Goal: Transaction & Acquisition: Purchase product/service

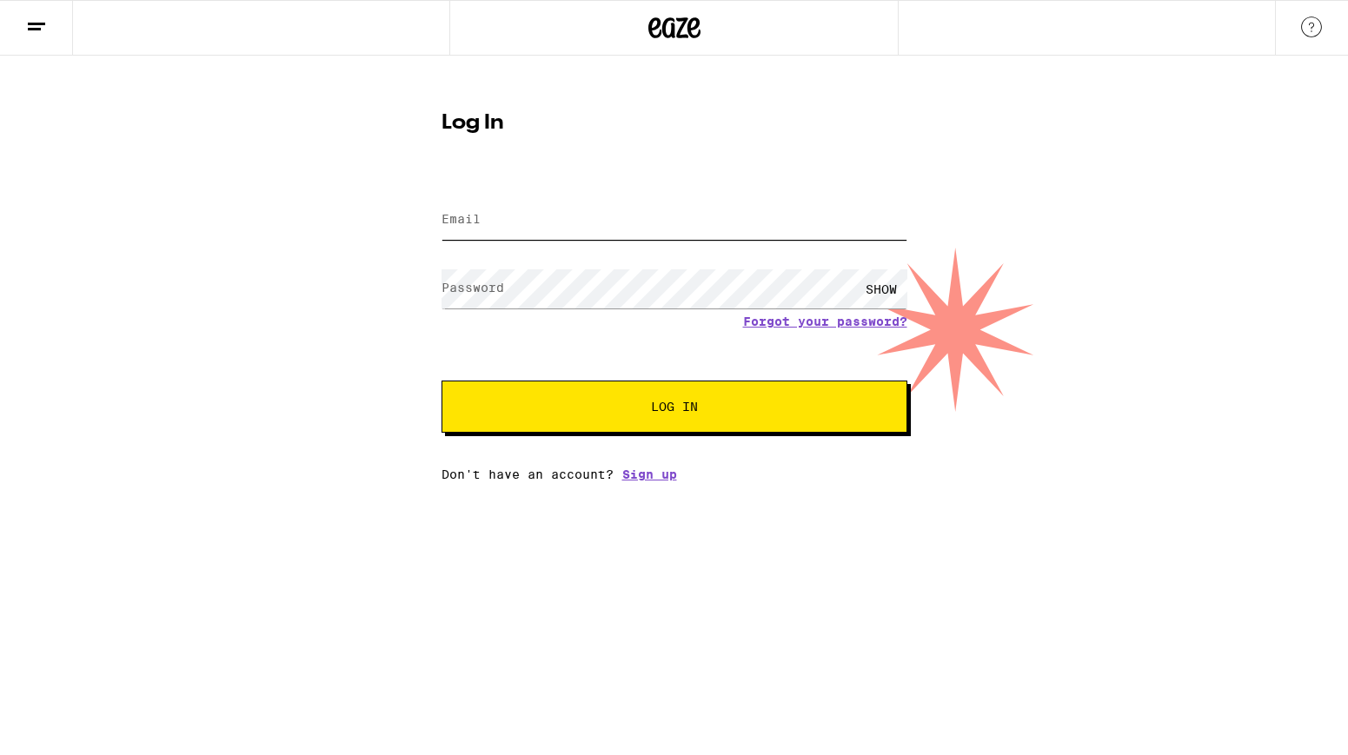
click at [516, 235] on input "Email" at bounding box center [675, 220] width 466 height 39
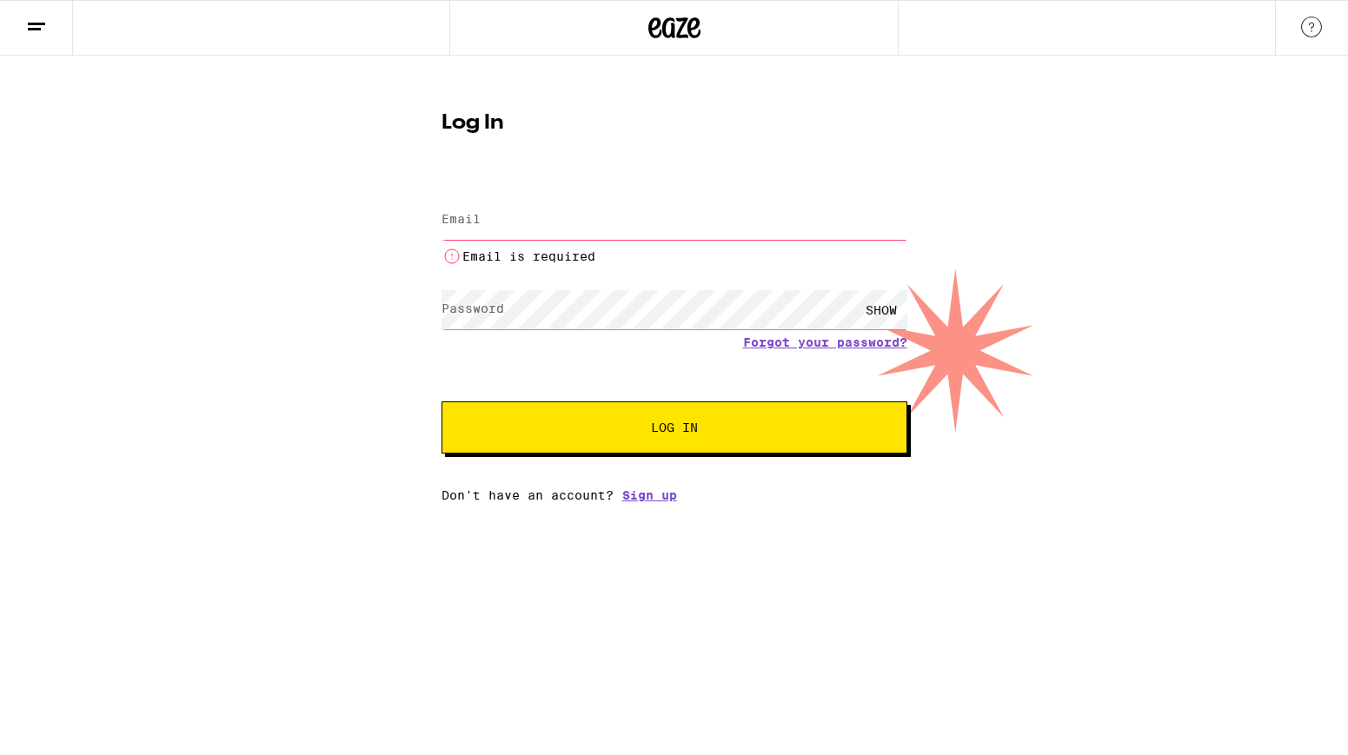
type input "[PERSON_NAME][EMAIL_ADDRESS][DOMAIN_NAME]"
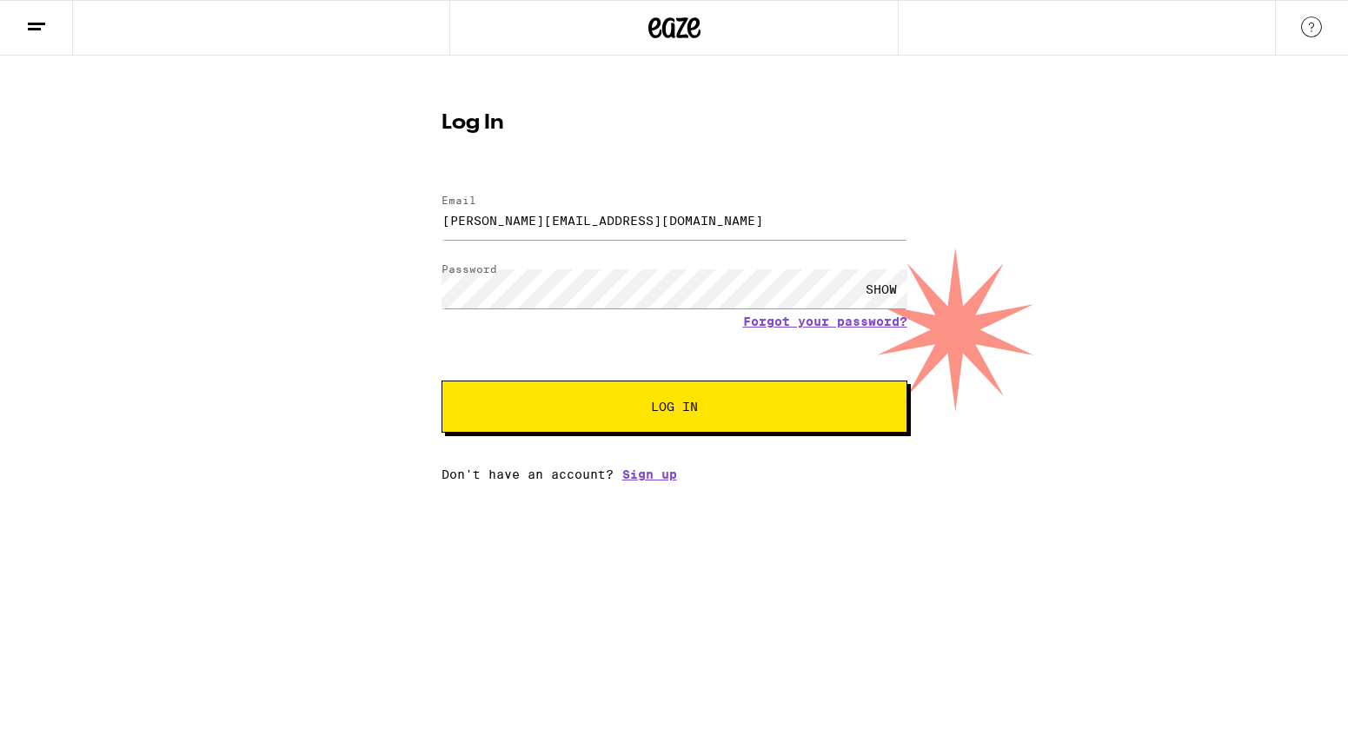
click at [678, 416] on button "Log In" at bounding box center [675, 407] width 466 height 52
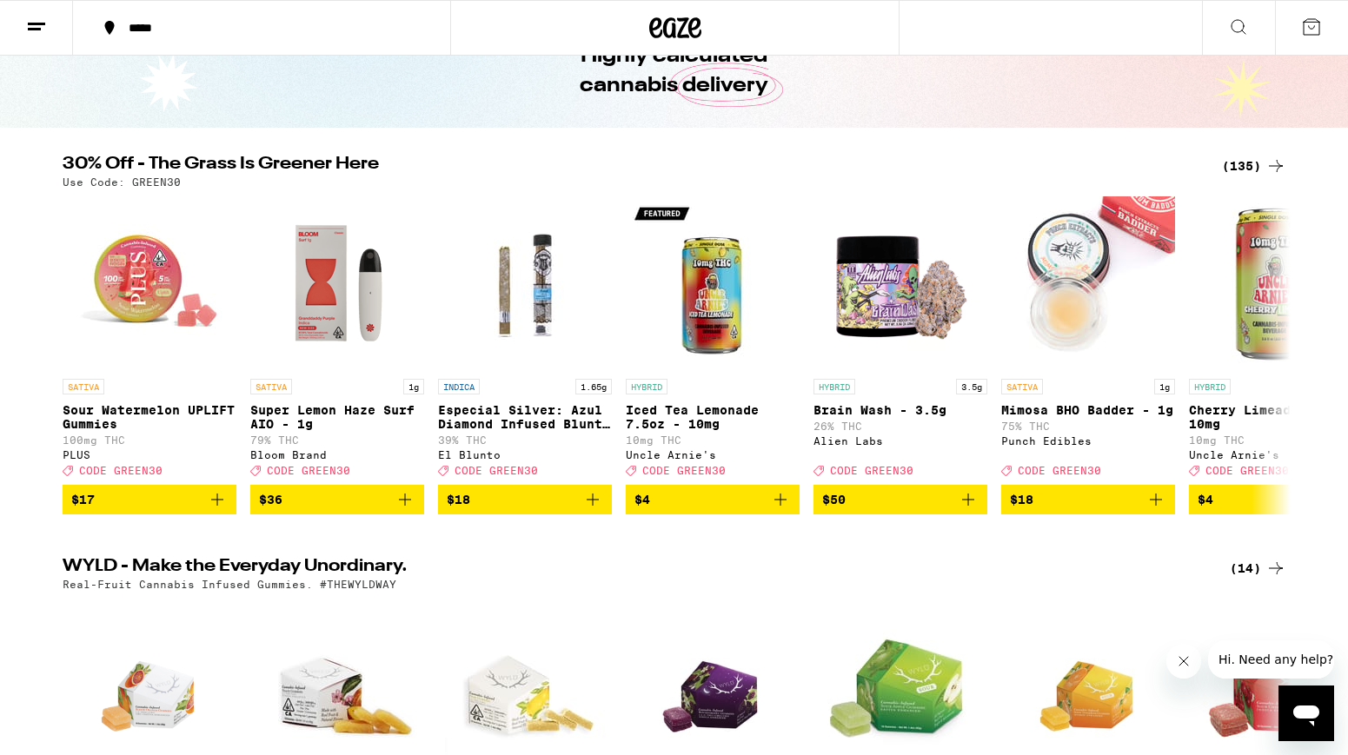
scroll to position [120, 0]
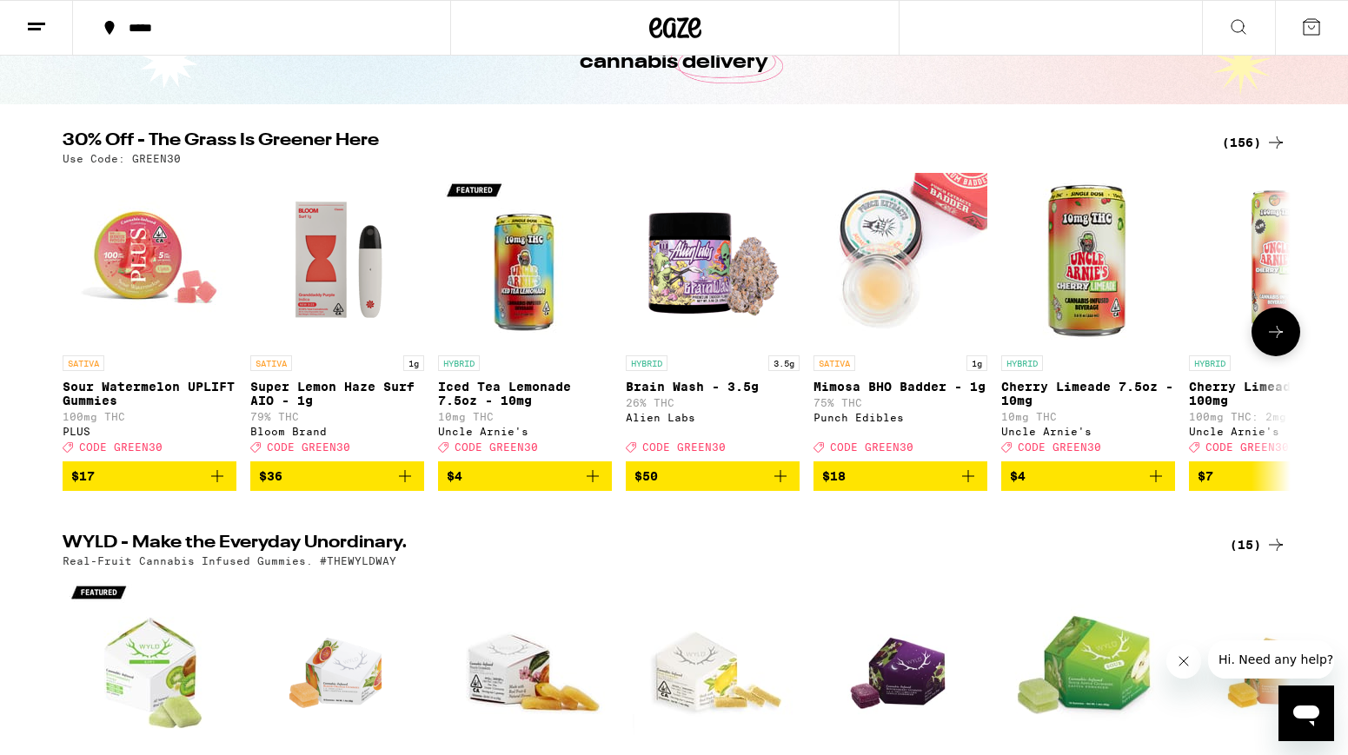
click at [1284, 333] on icon at bounding box center [1276, 332] width 21 height 21
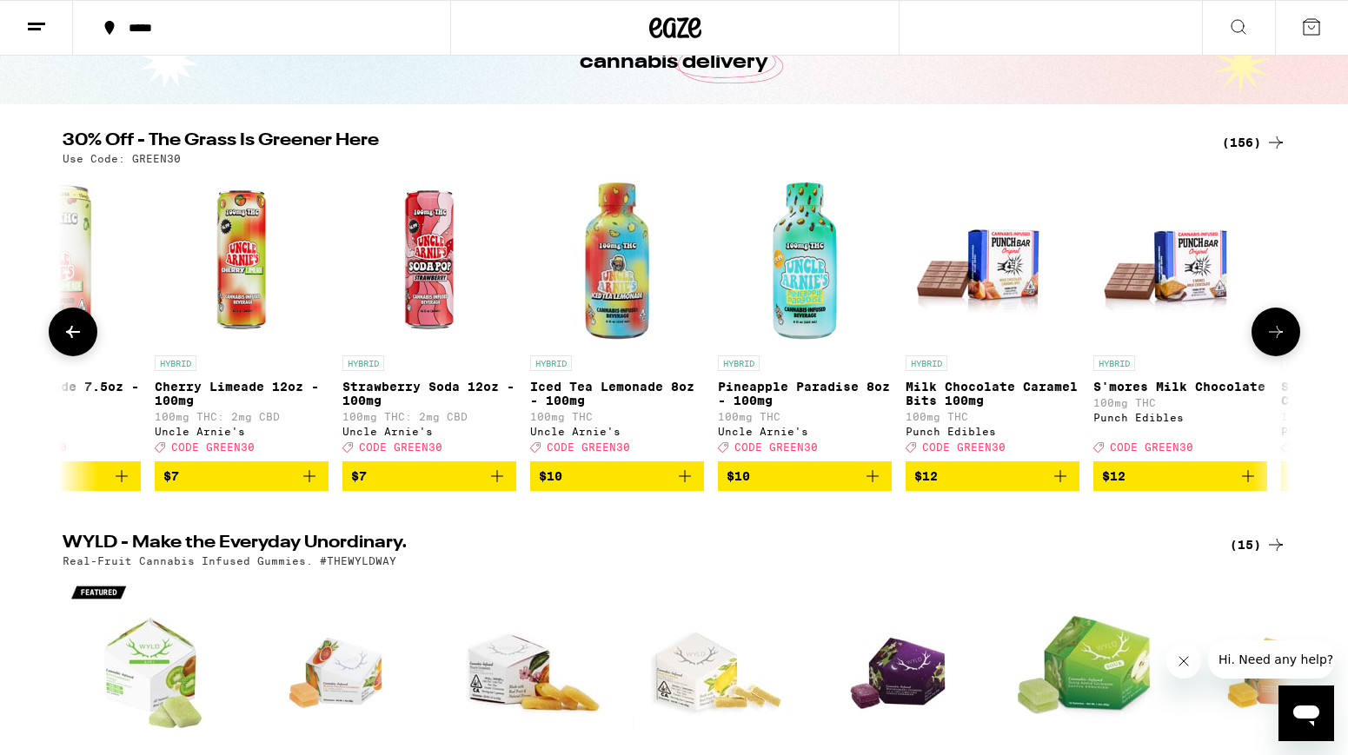
click at [1284, 333] on icon at bounding box center [1276, 332] width 21 height 21
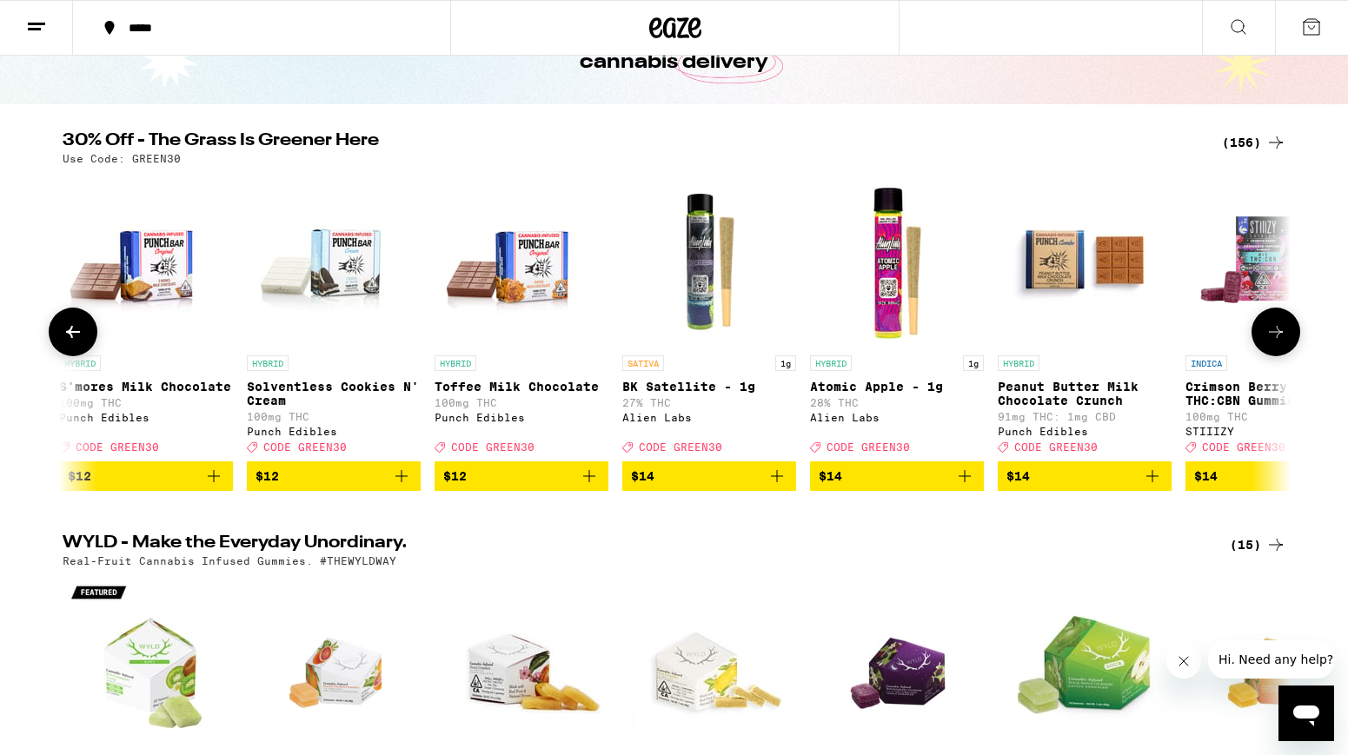
click at [1284, 333] on icon at bounding box center [1276, 332] width 21 height 21
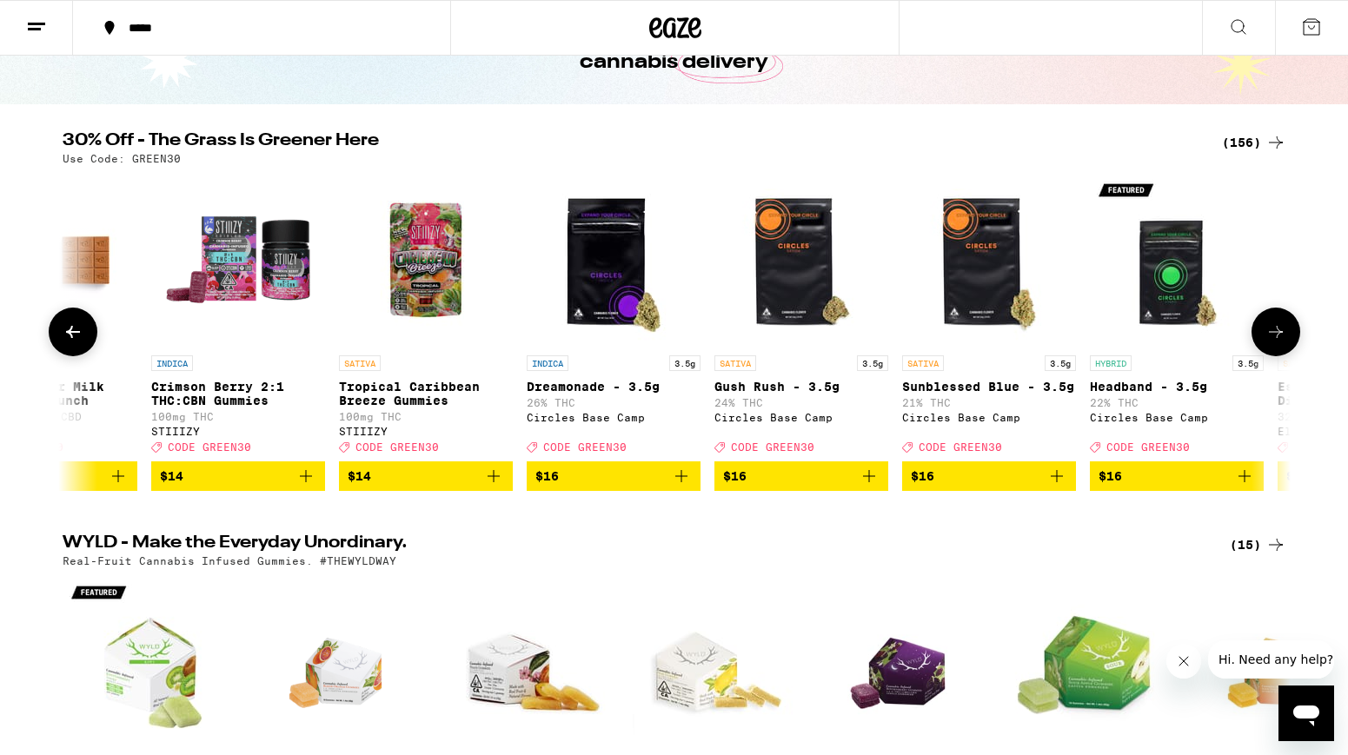
click at [1284, 333] on icon at bounding box center [1276, 332] width 21 height 21
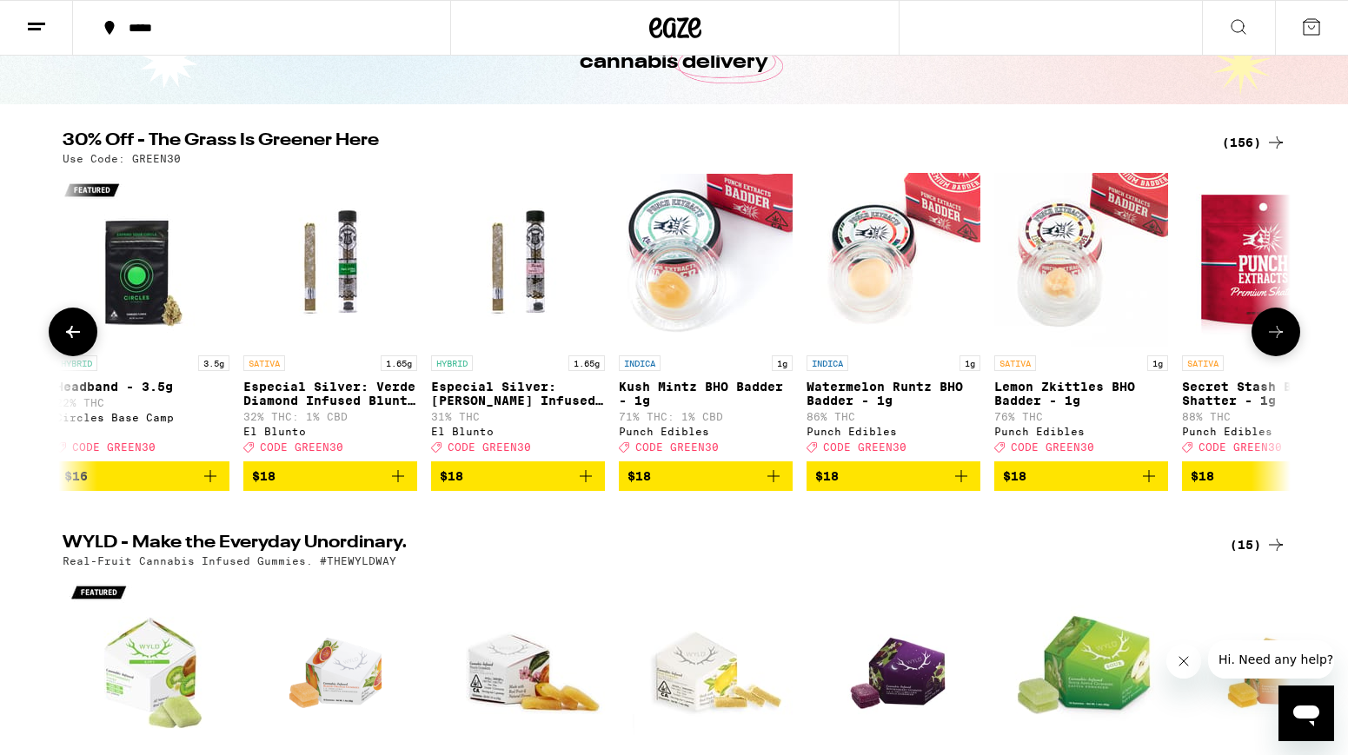
click at [1284, 333] on icon at bounding box center [1276, 332] width 21 height 21
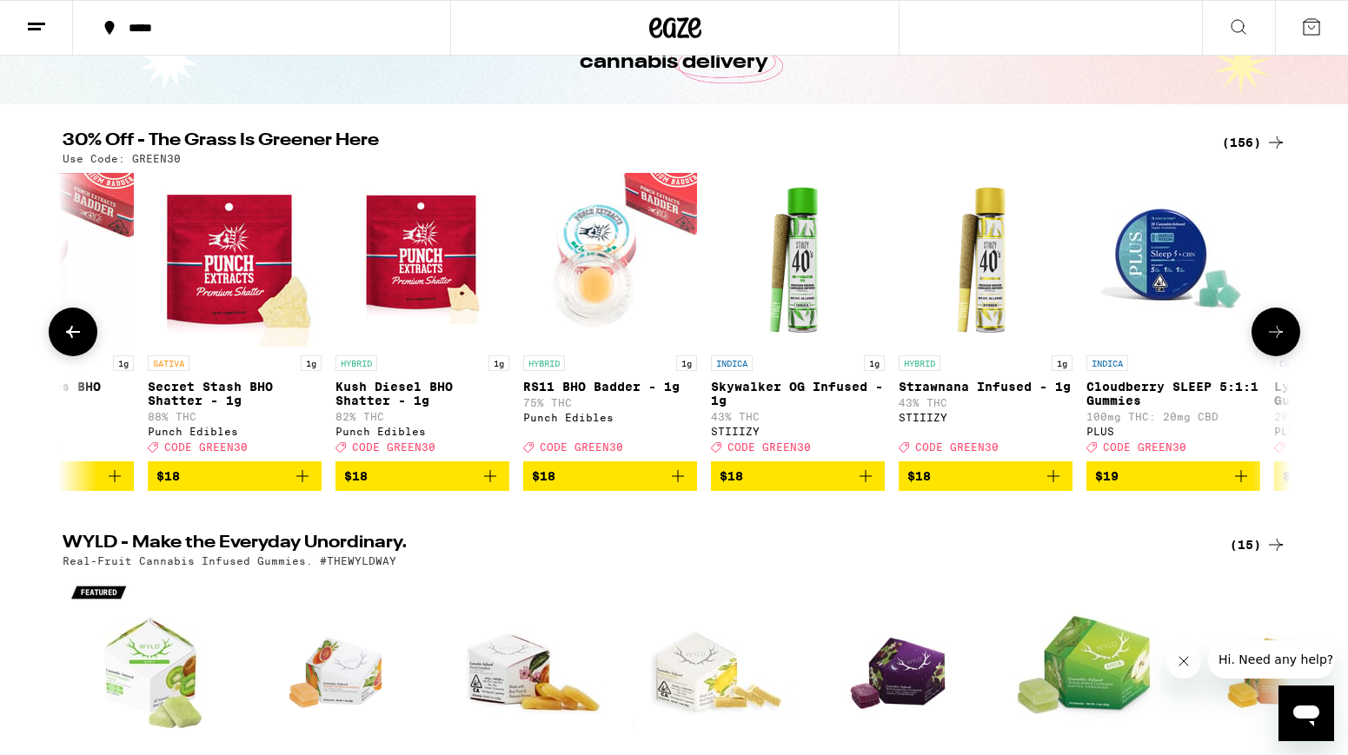
click at [1284, 333] on icon at bounding box center [1276, 332] width 21 height 21
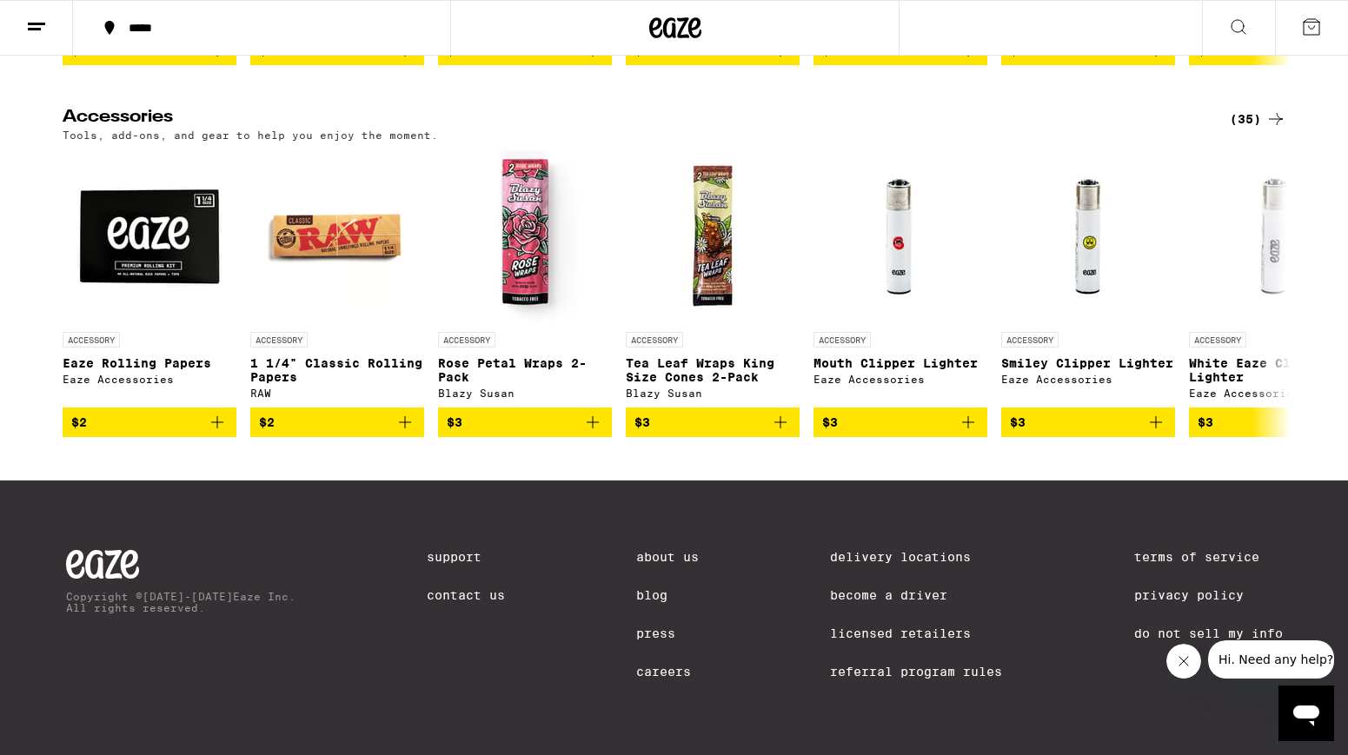
scroll to position [8389, 0]
click at [1275, 304] on icon at bounding box center [1276, 293] width 21 height 21
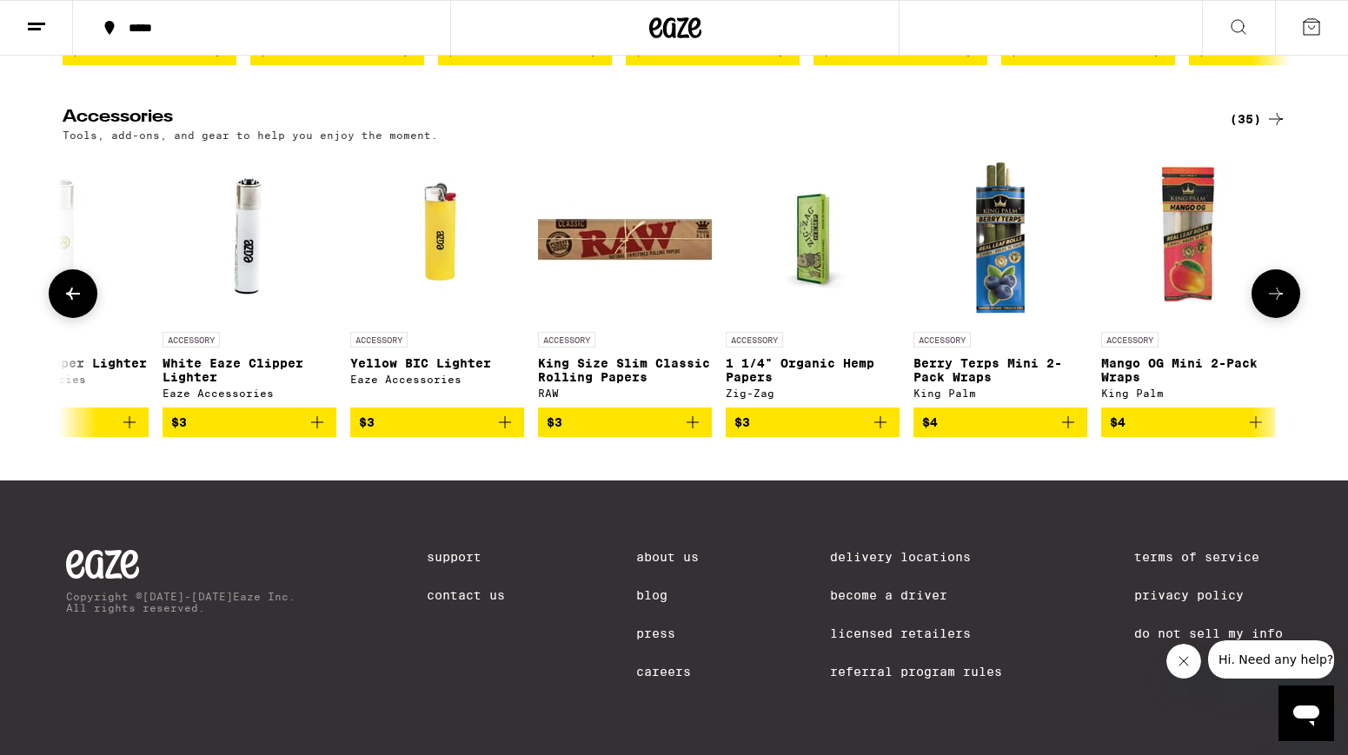
scroll to position [0, 1034]
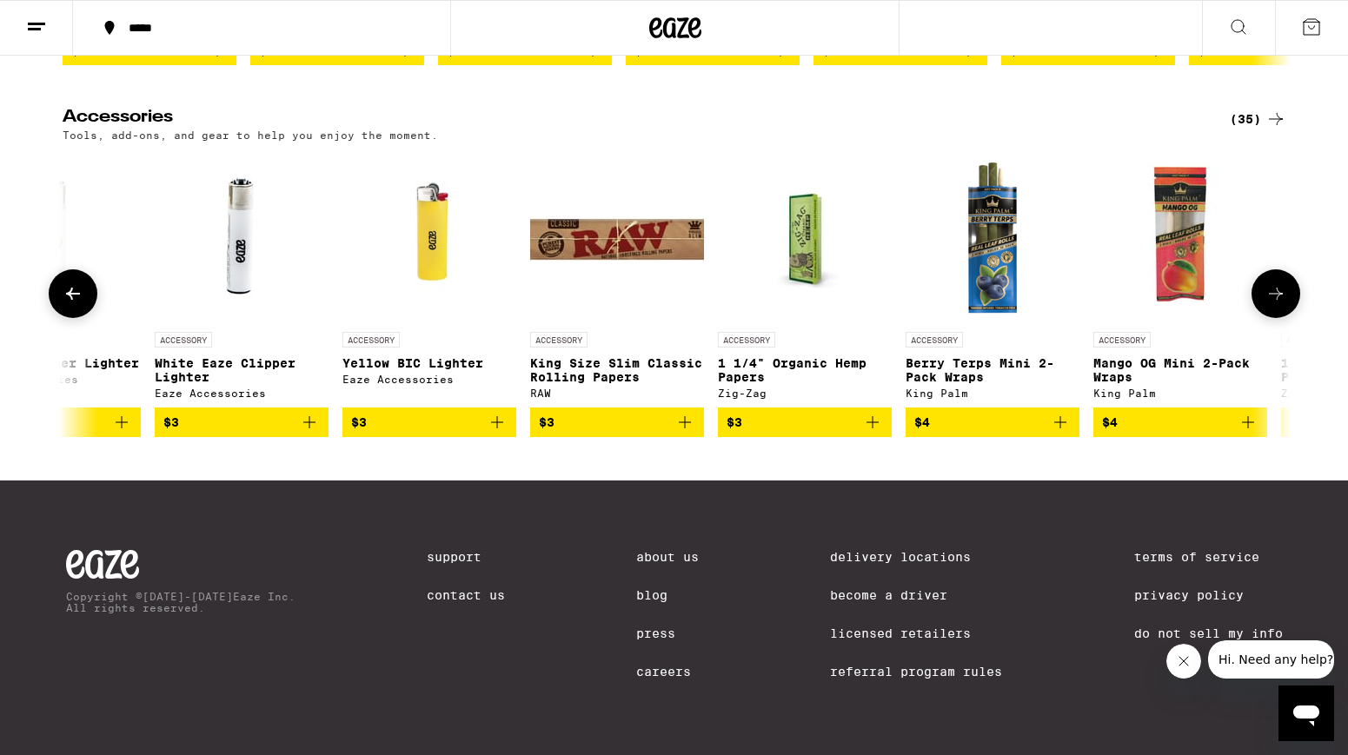
click at [1275, 304] on icon at bounding box center [1276, 293] width 21 height 21
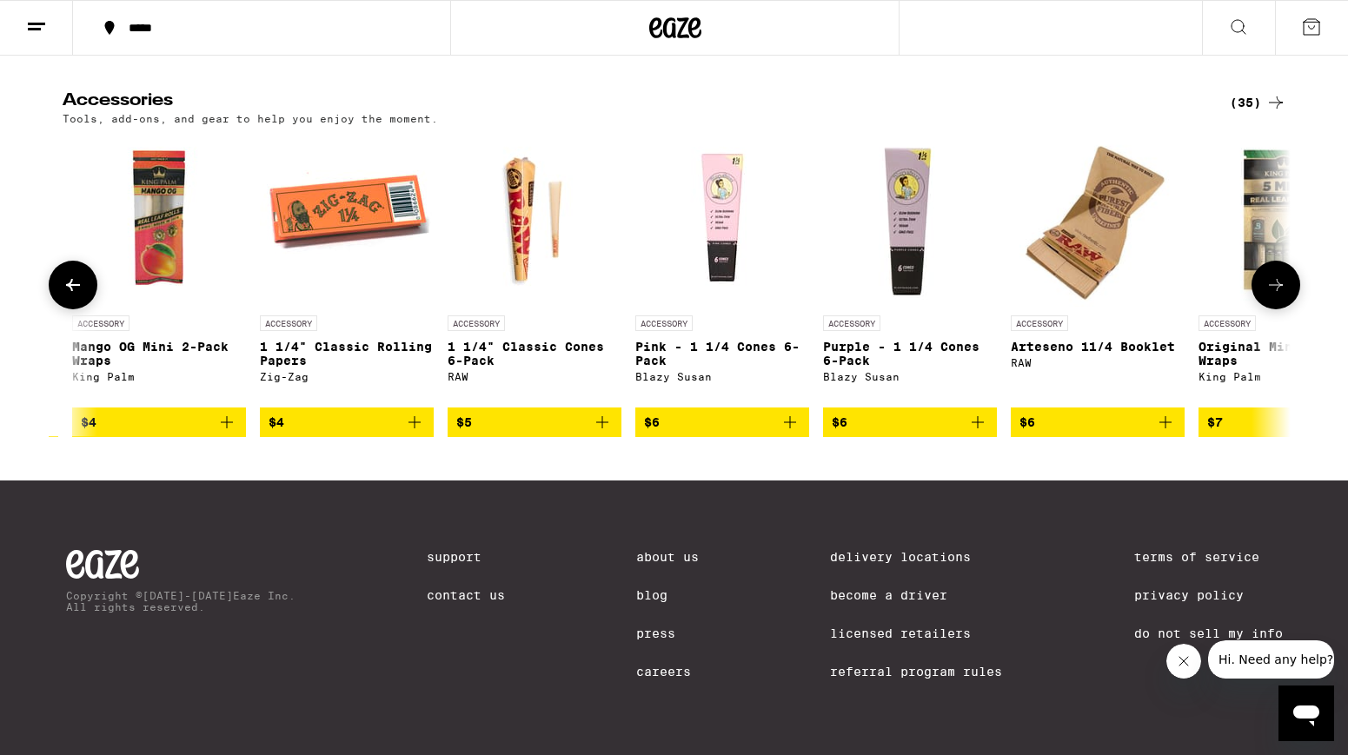
scroll to position [0, 2069]
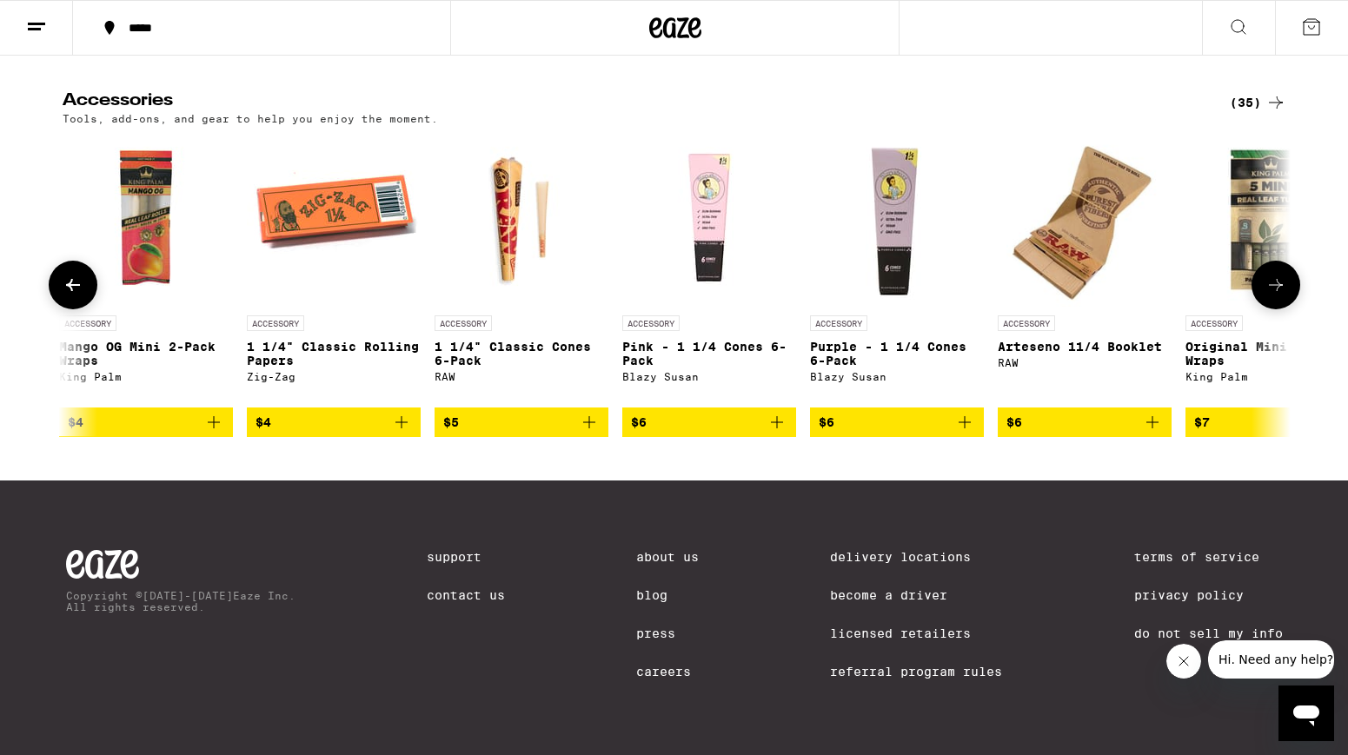
click at [1275, 309] on button at bounding box center [1276, 285] width 49 height 49
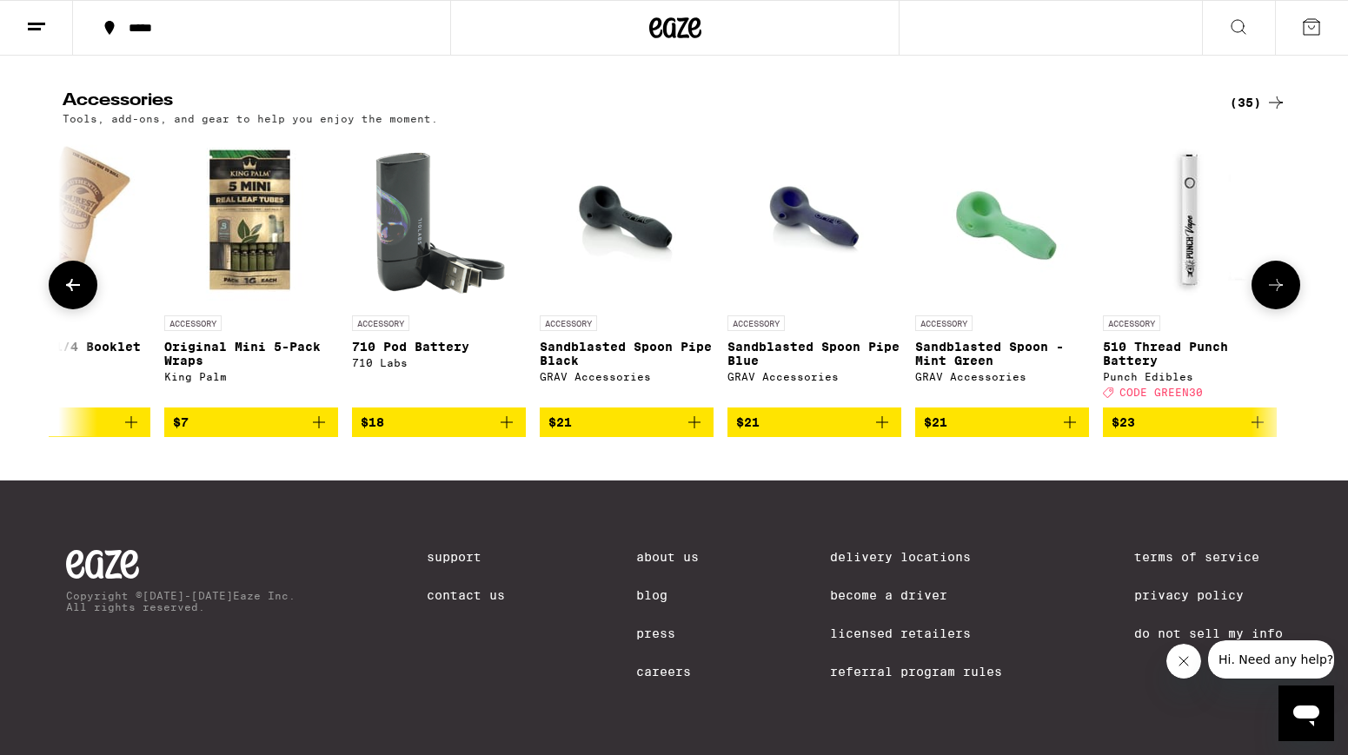
scroll to position [0, 3103]
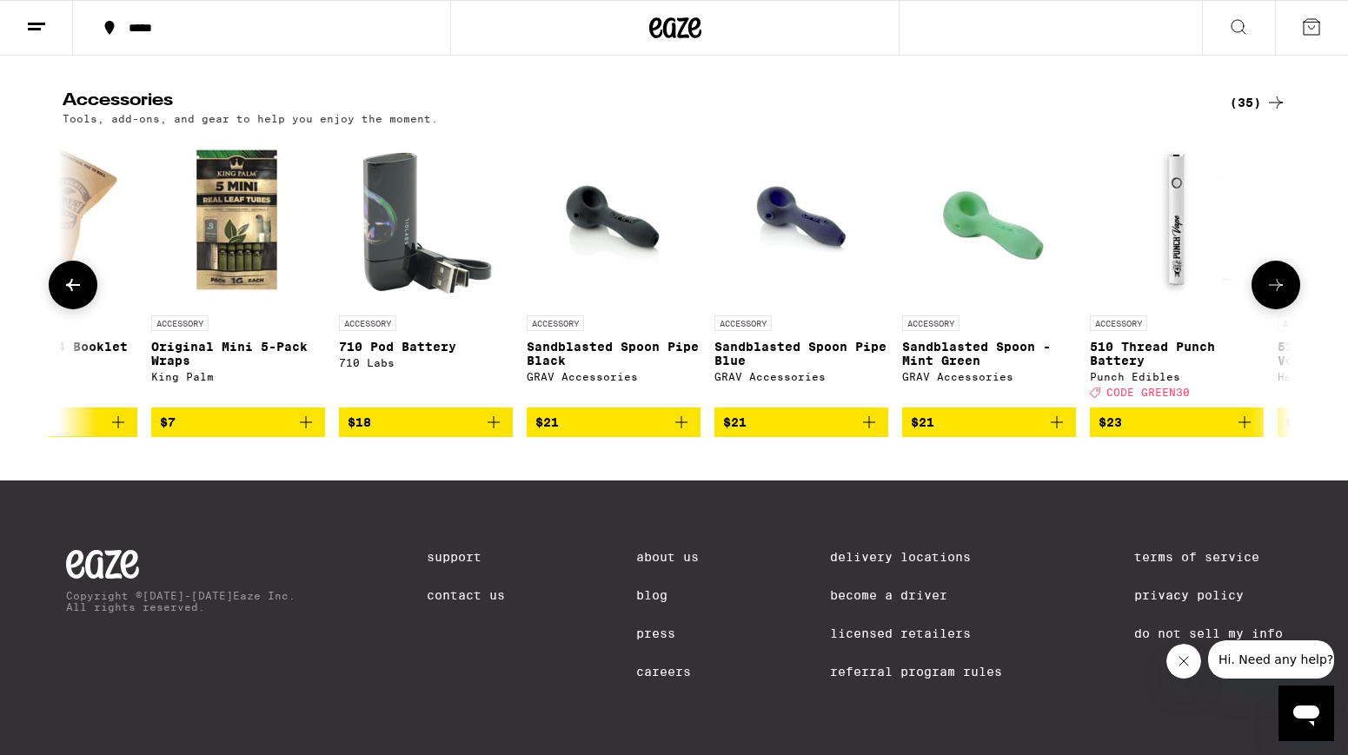
click at [1278, 296] on icon at bounding box center [1276, 285] width 21 height 21
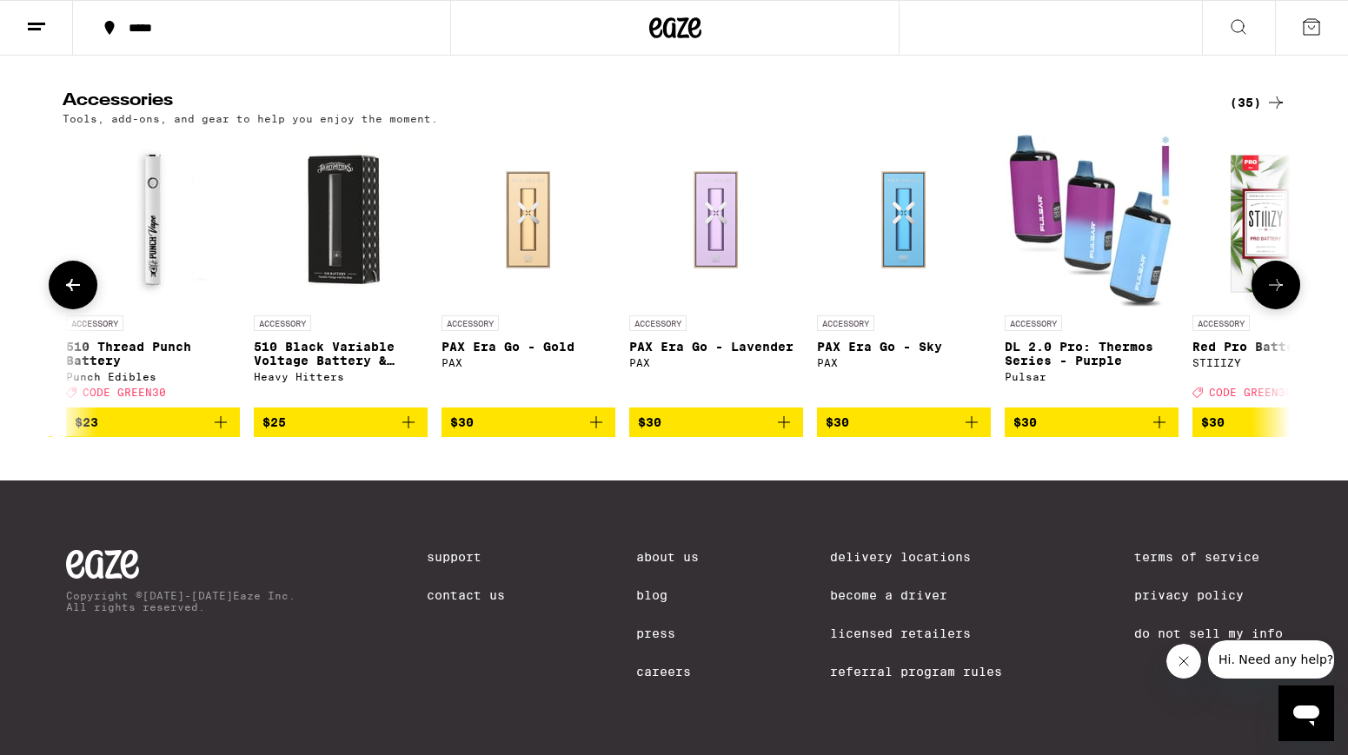
scroll to position [0, 4137]
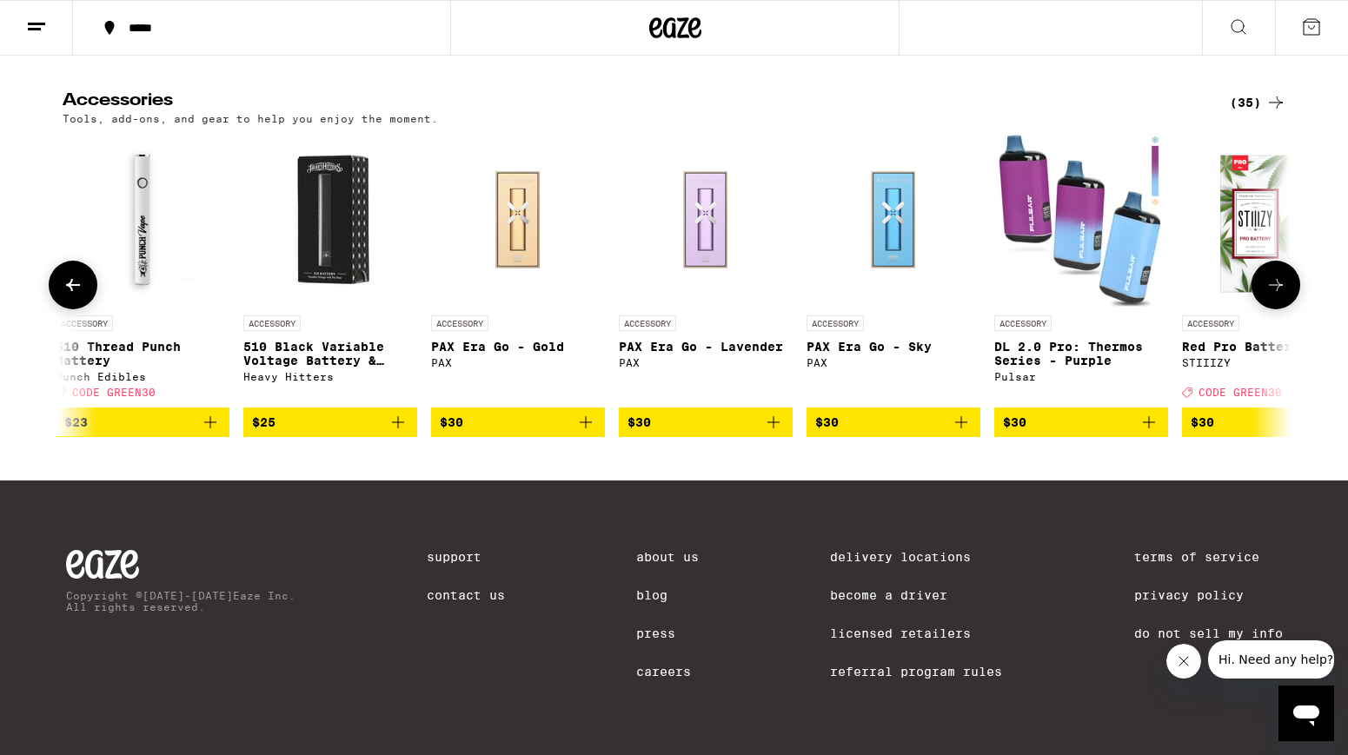
click at [1278, 296] on icon at bounding box center [1276, 285] width 21 height 21
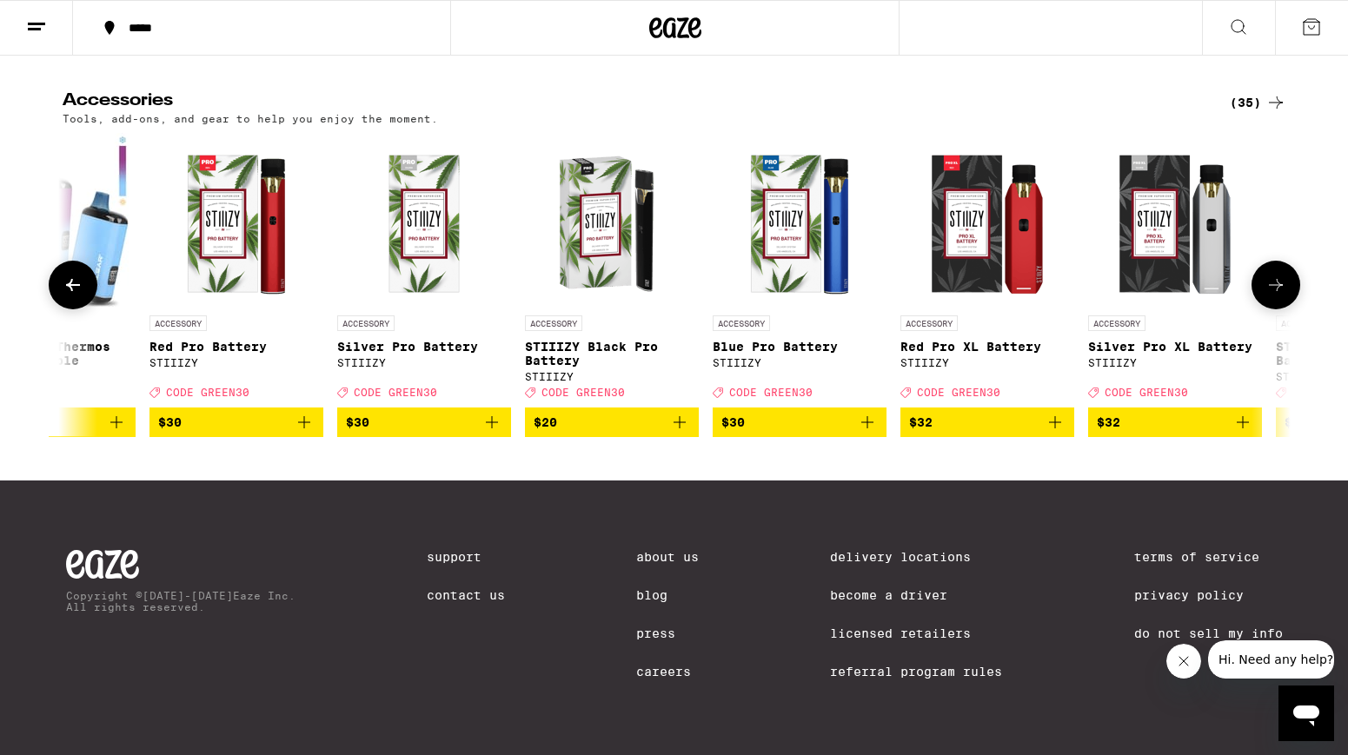
click at [1278, 296] on icon at bounding box center [1276, 285] width 21 height 21
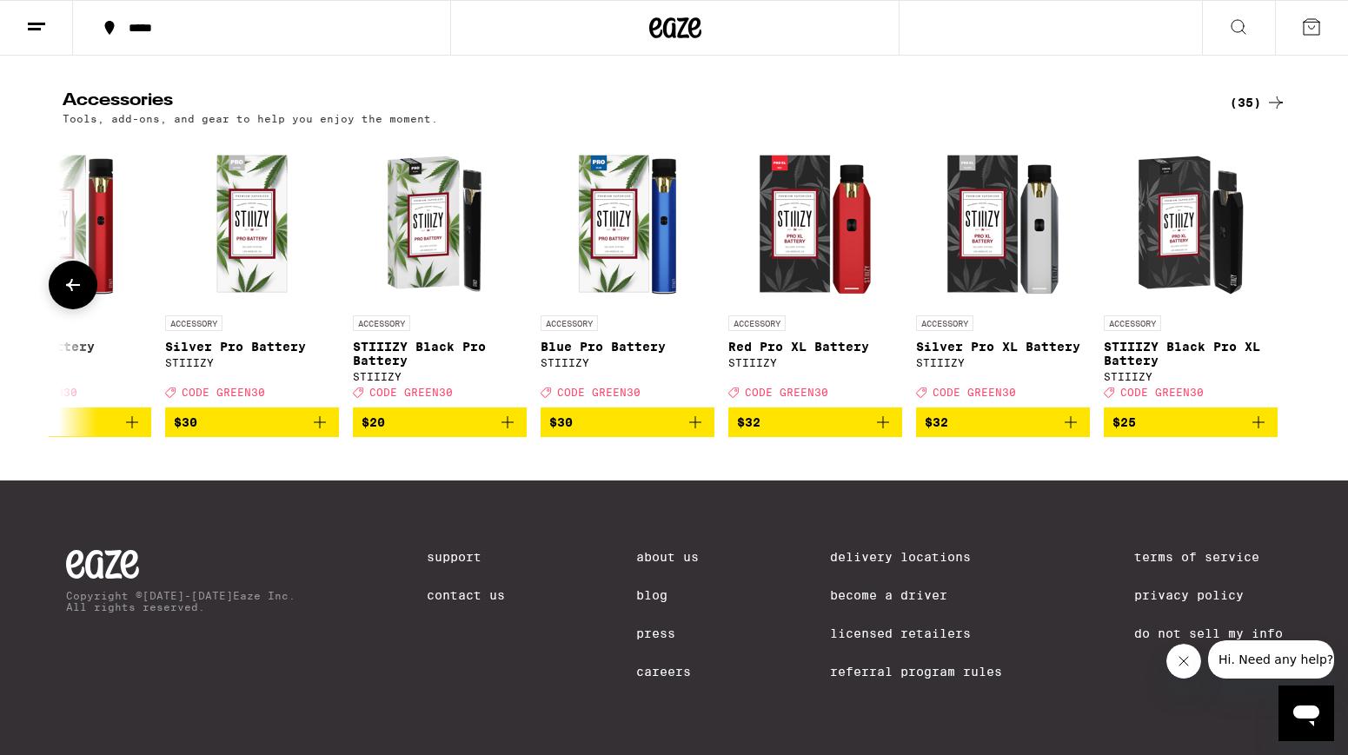
scroll to position [0, 5347]
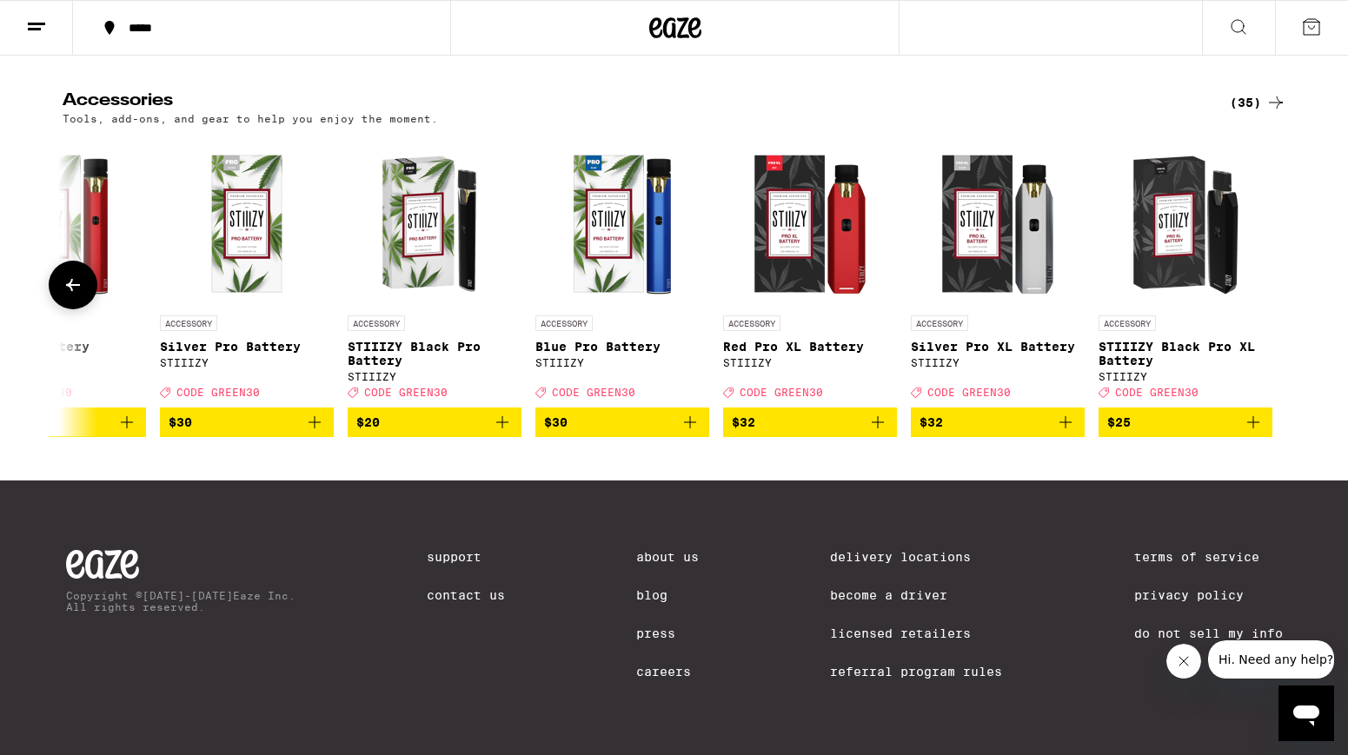
click at [70, 291] on icon at bounding box center [73, 285] width 14 height 12
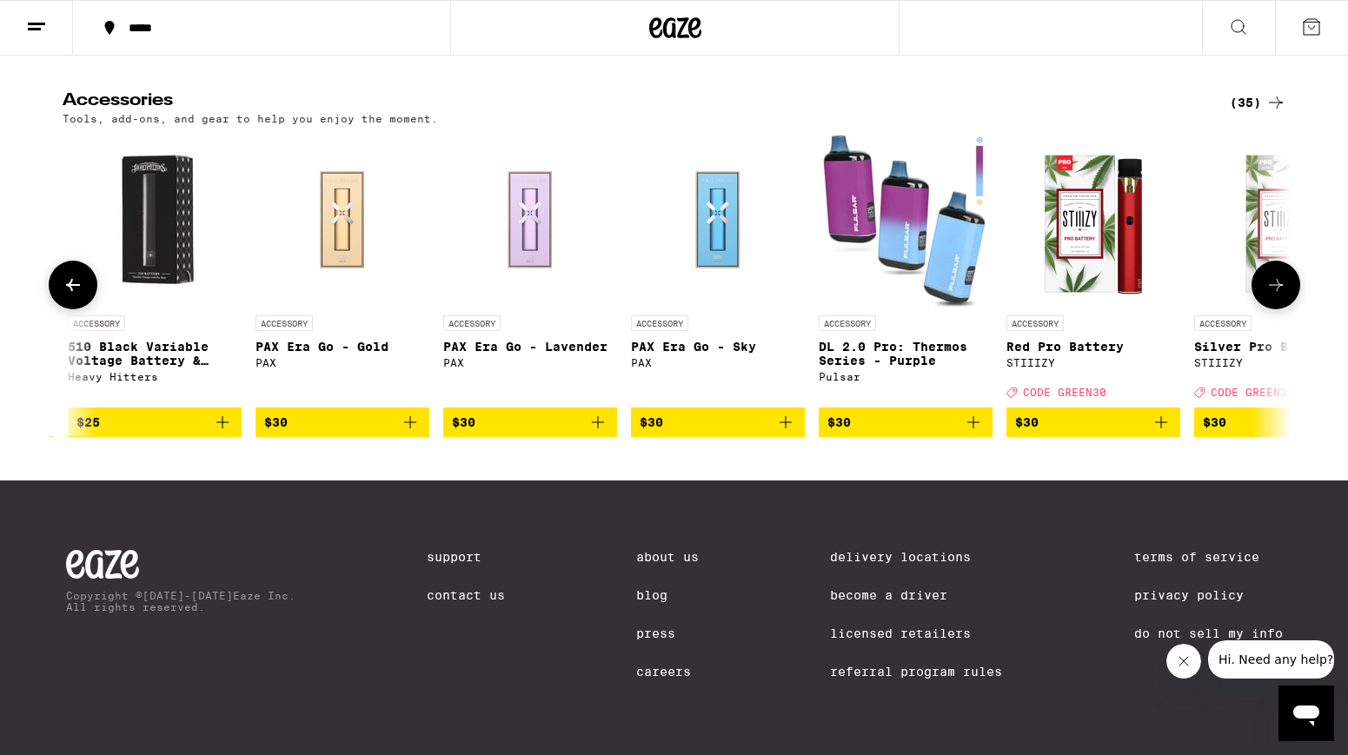
click at [70, 291] on icon at bounding box center [73, 285] width 14 height 12
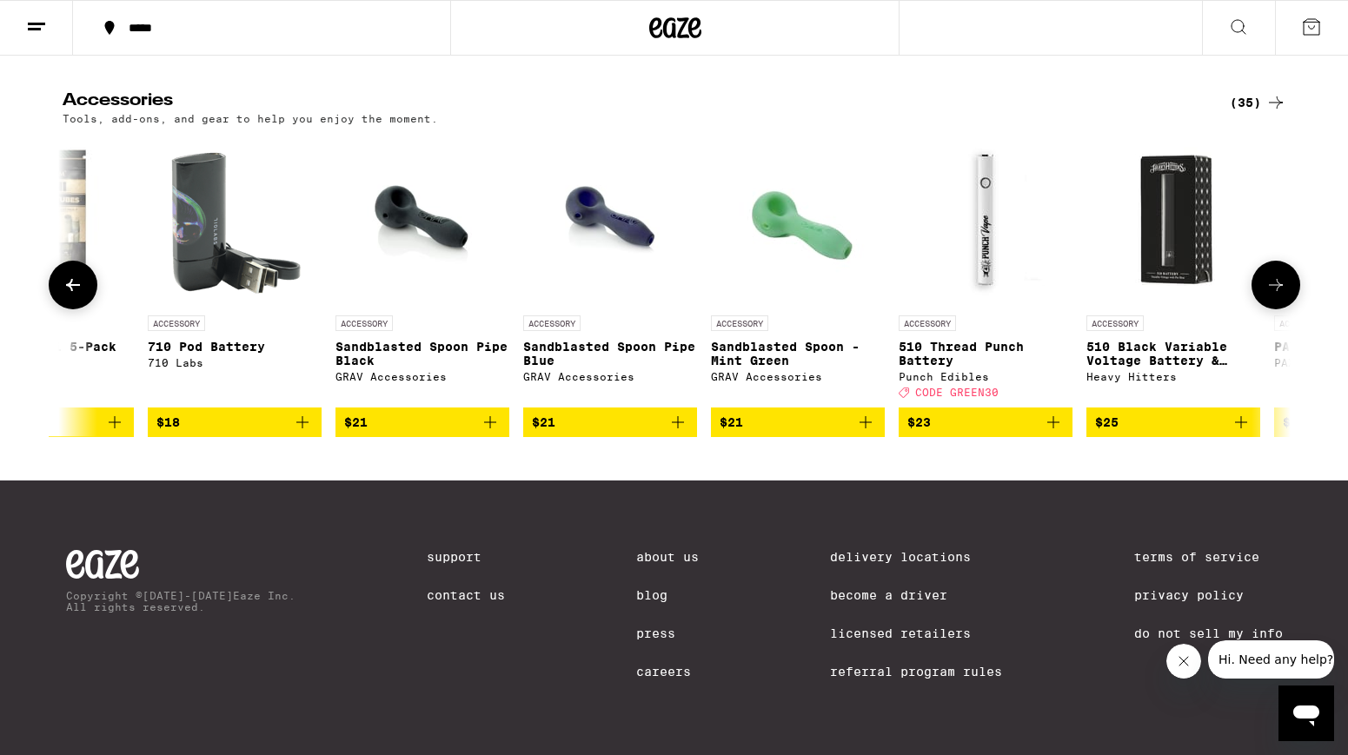
scroll to position [0, 3279]
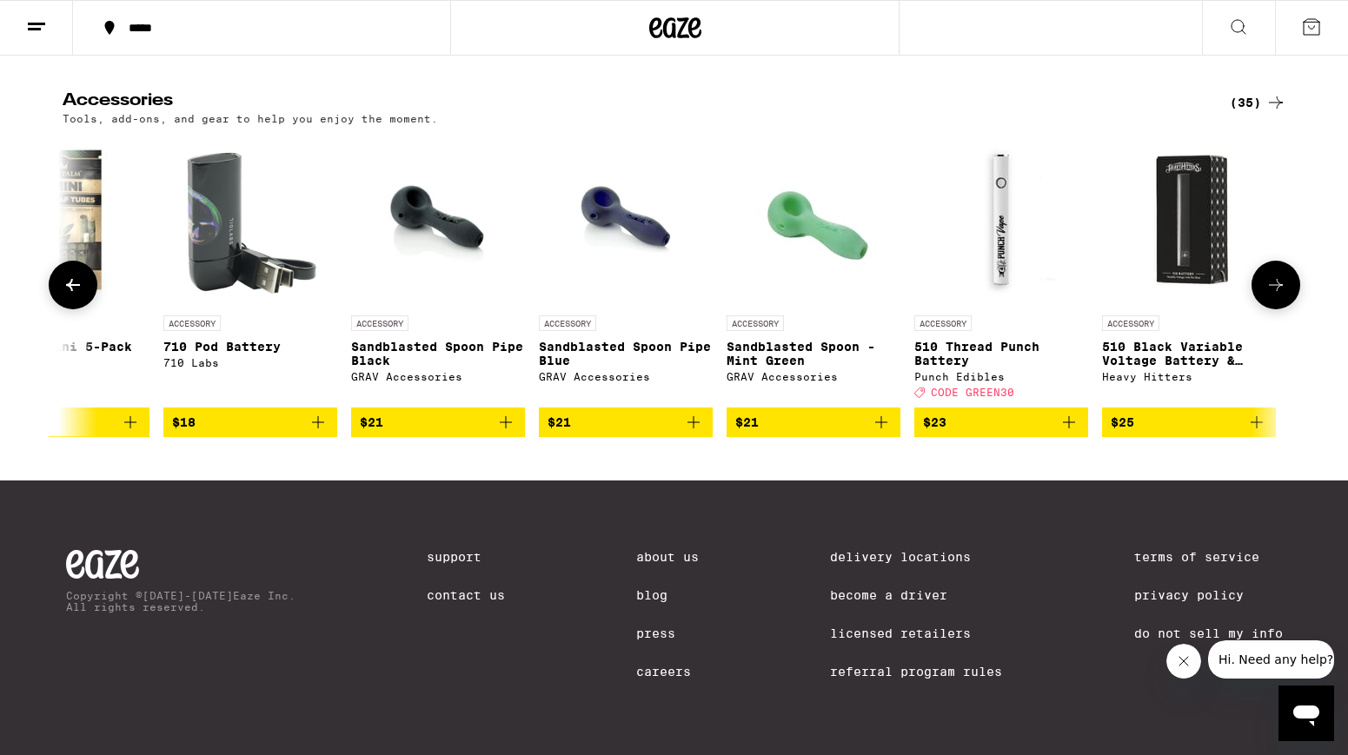
click at [1000, 307] on img "Open page for 510 Thread Punch Battery from Punch Edibles" at bounding box center [1001, 220] width 174 height 174
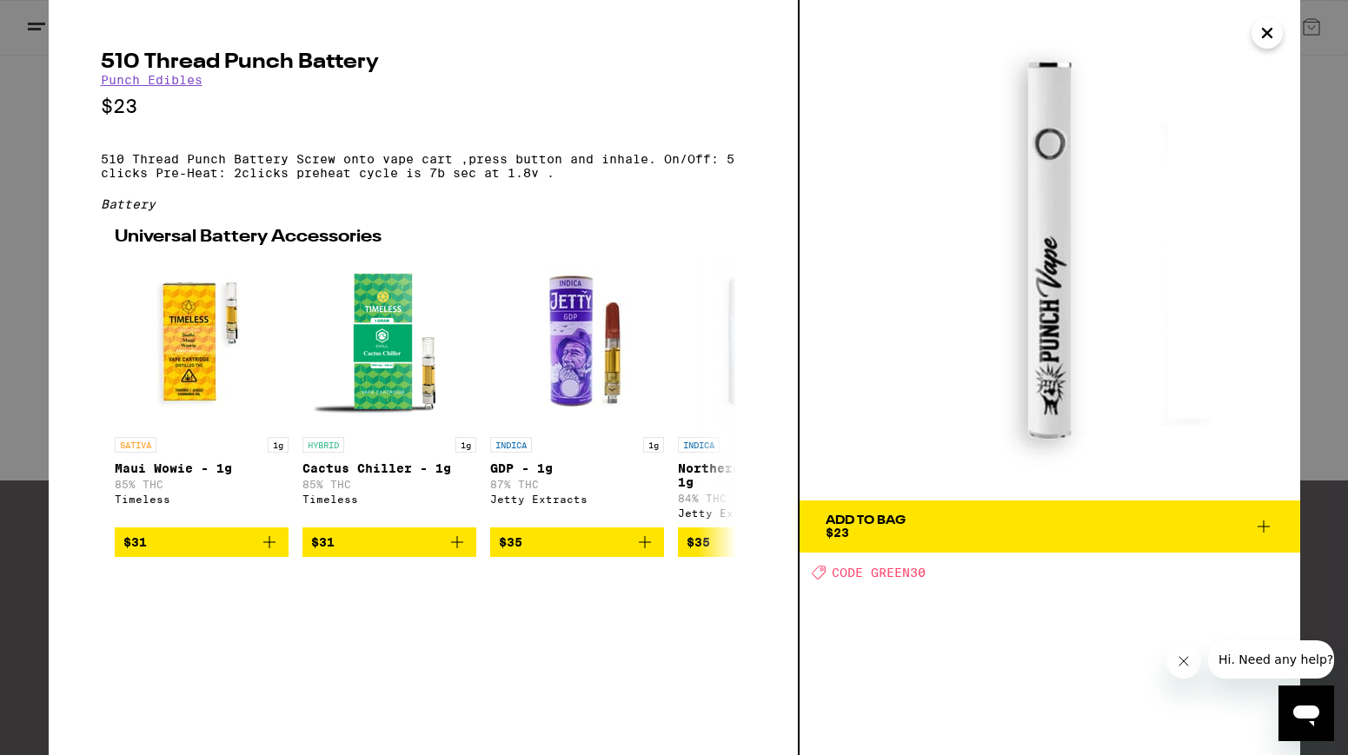
click at [1266, 37] on icon "Close" at bounding box center [1267, 33] width 21 height 26
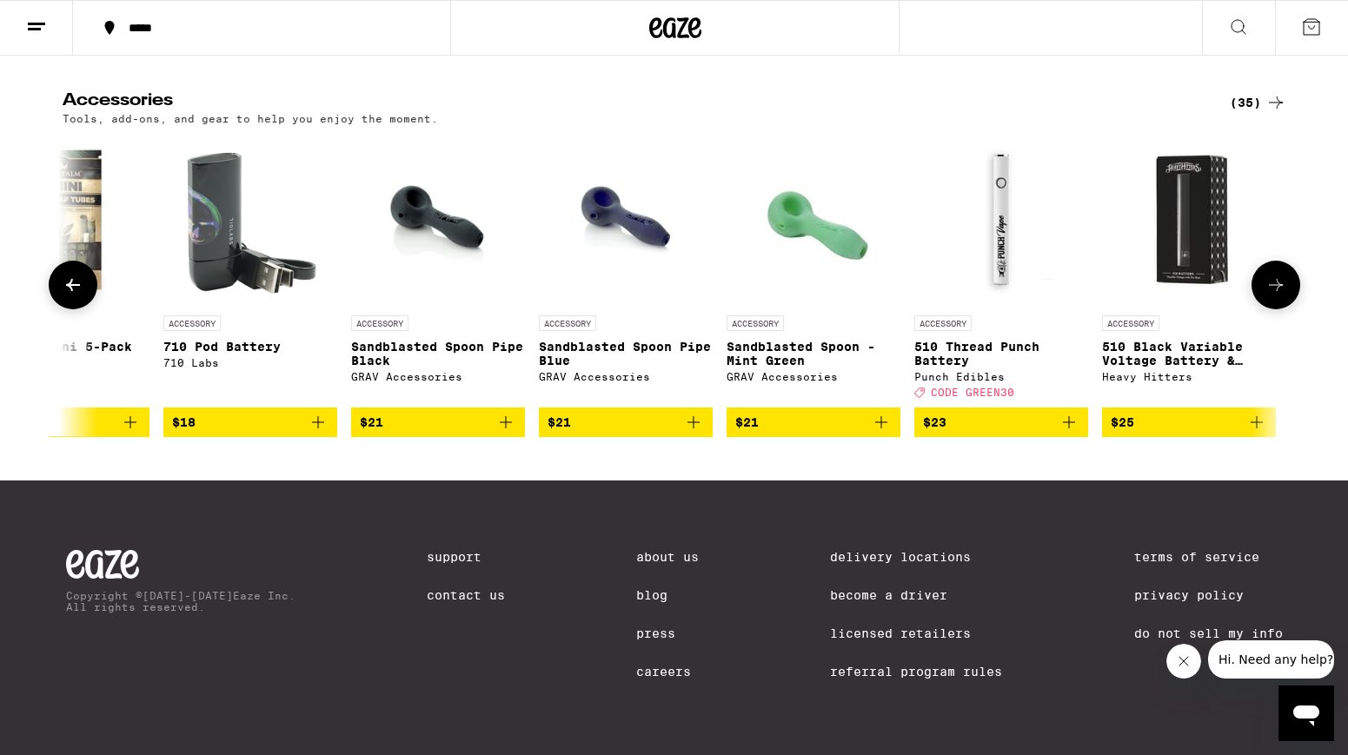
scroll to position [8390, 0]
click at [63, 296] on icon at bounding box center [73, 285] width 21 height 21
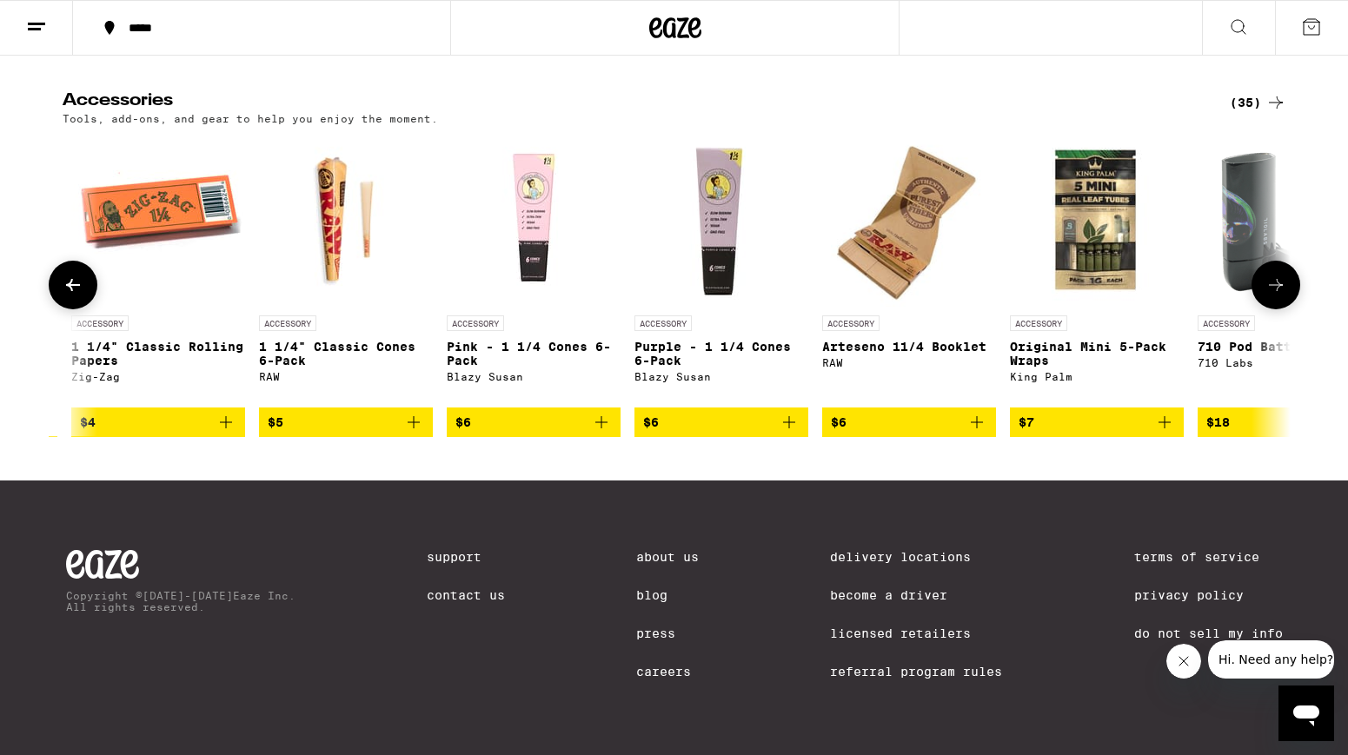
click at [63, 296] on icon at bounding box center [73, 285] width 21 height 21
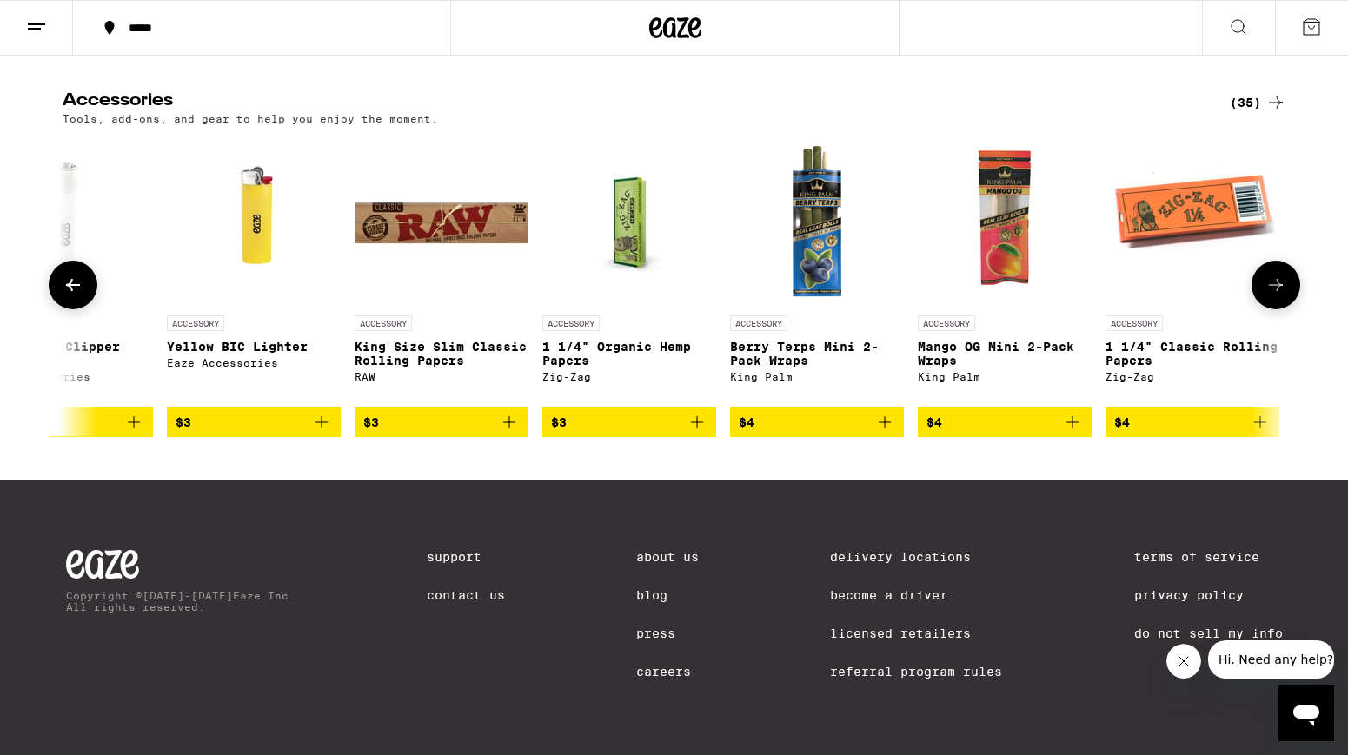
click at [63, 296] on icon at bounding box center [73, 285] width 21 height 21
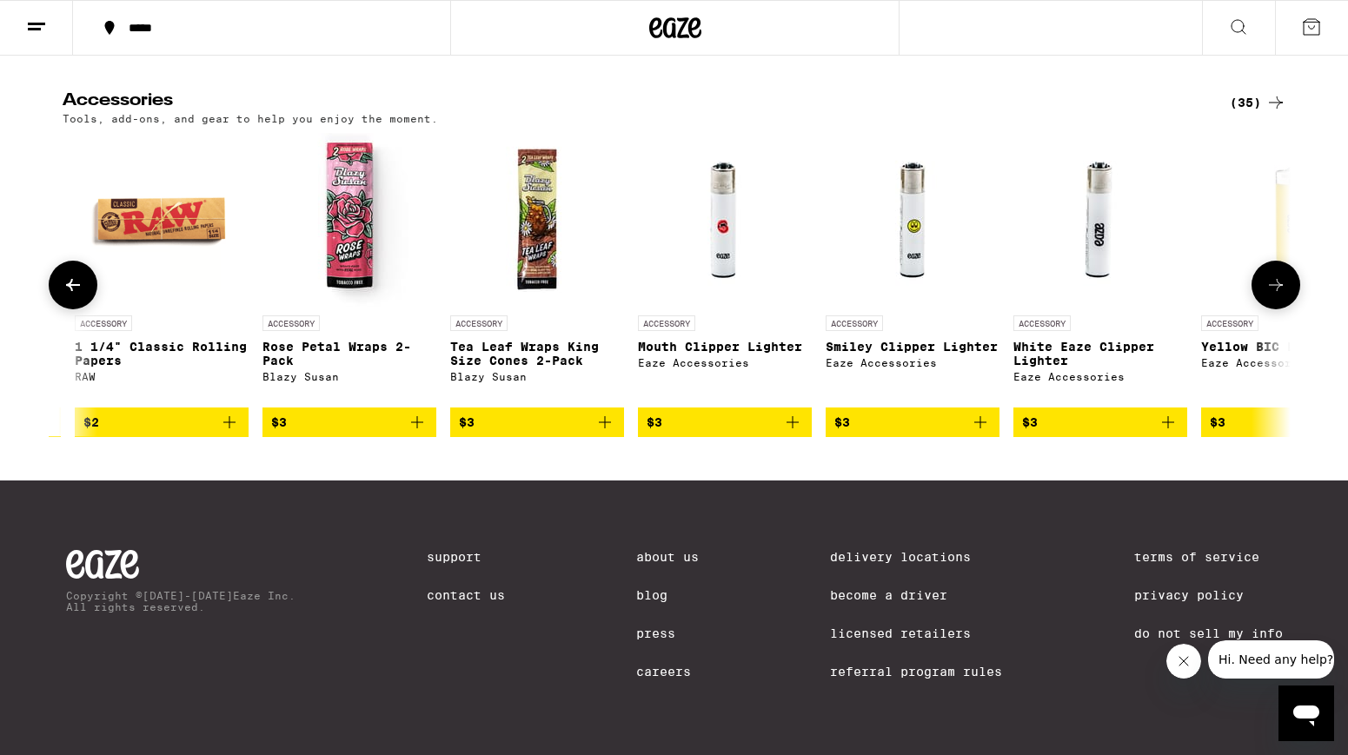
click at [63, 296] on icon at bounding box center [73, 285] width 21 height 21
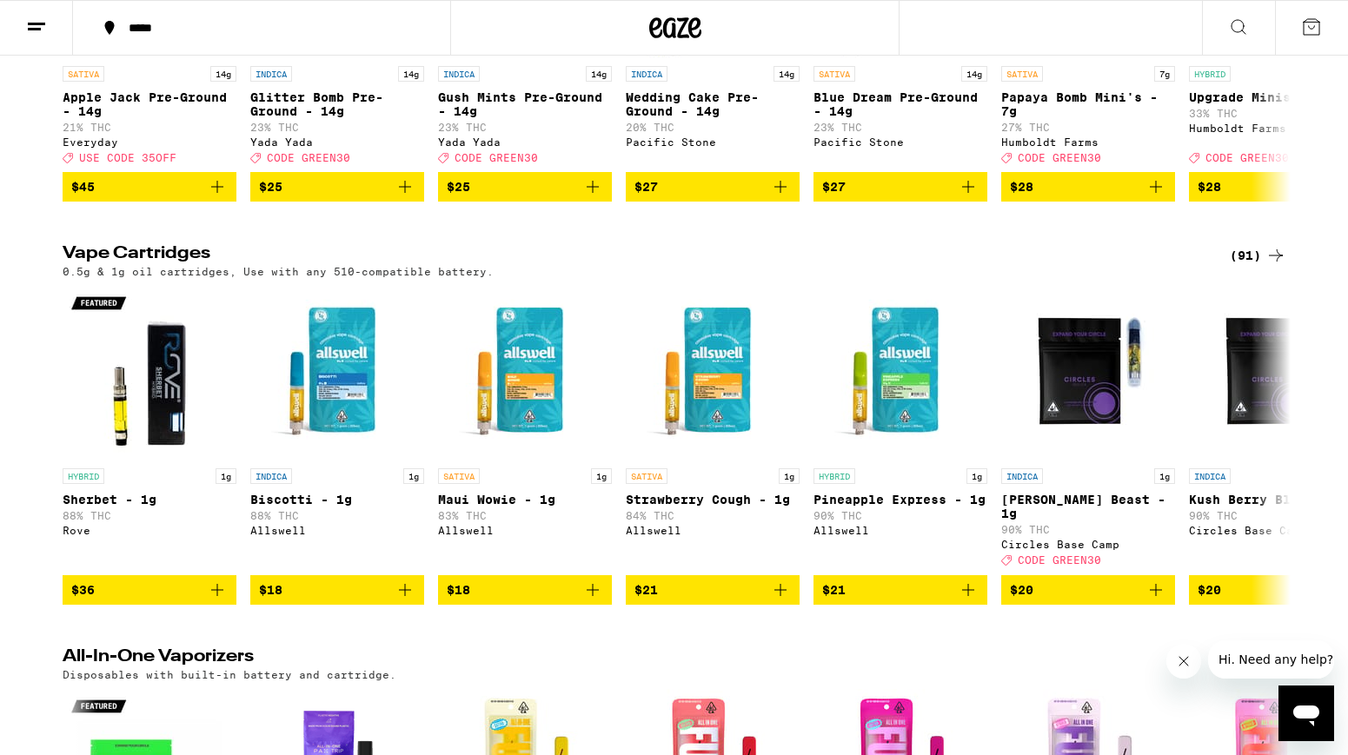
scroll to position [2779, 0]
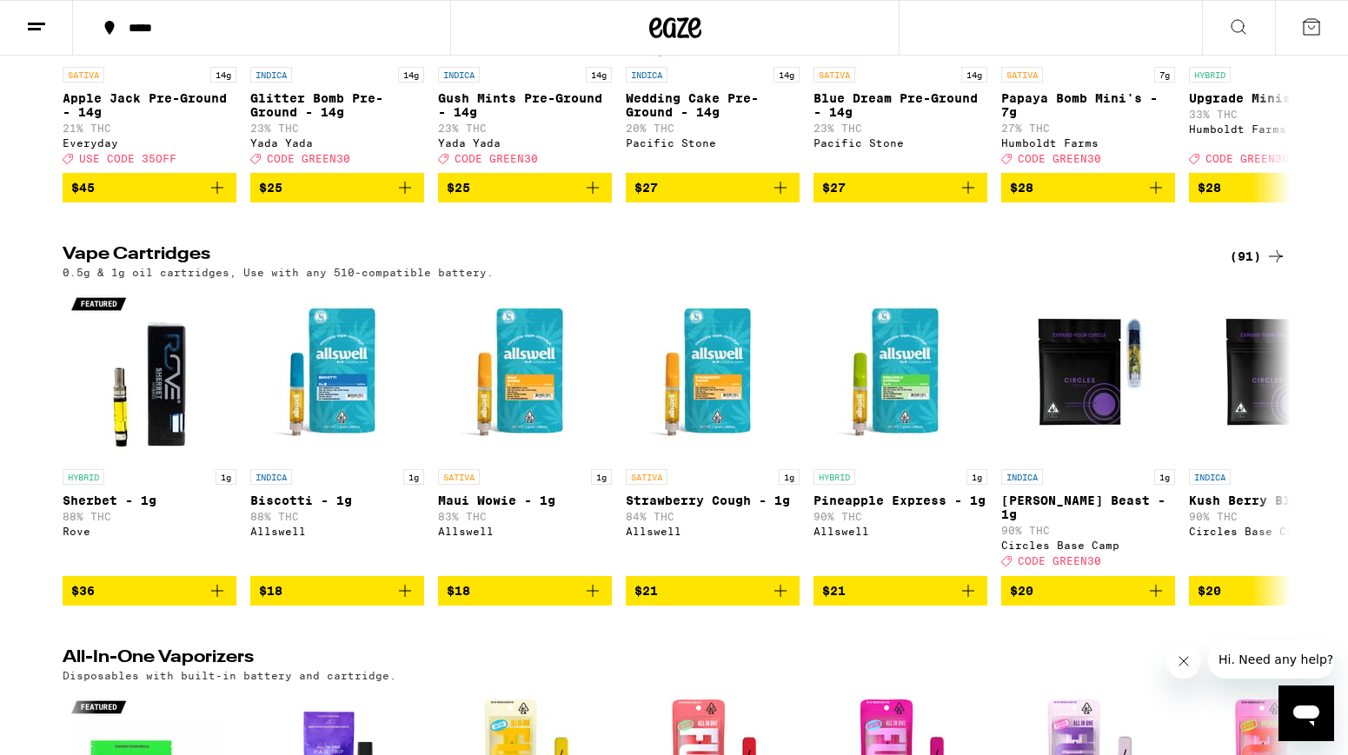
click at [1306, 26] on icon at bounding box center [1311, 27] width 21 height 21
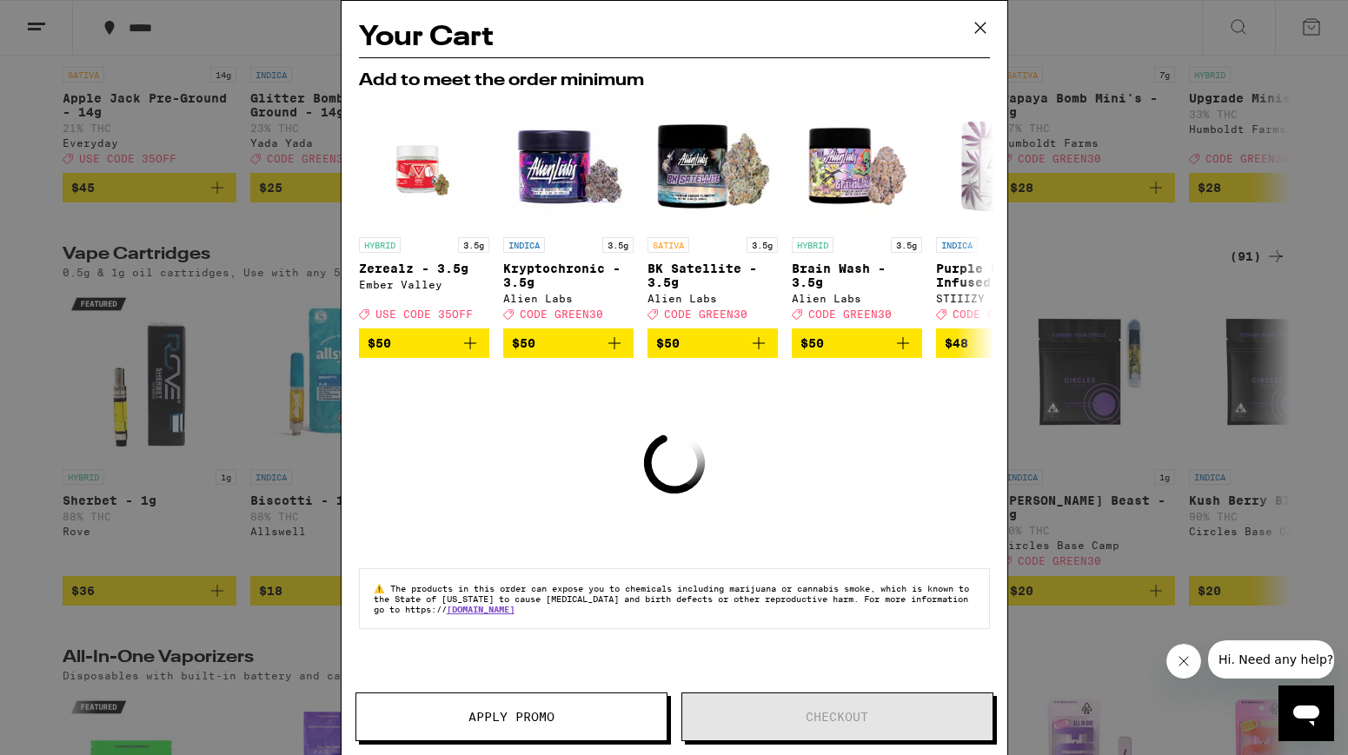
click at [978, 24] on icon at bounding box center [980, 28] width 26 height 26
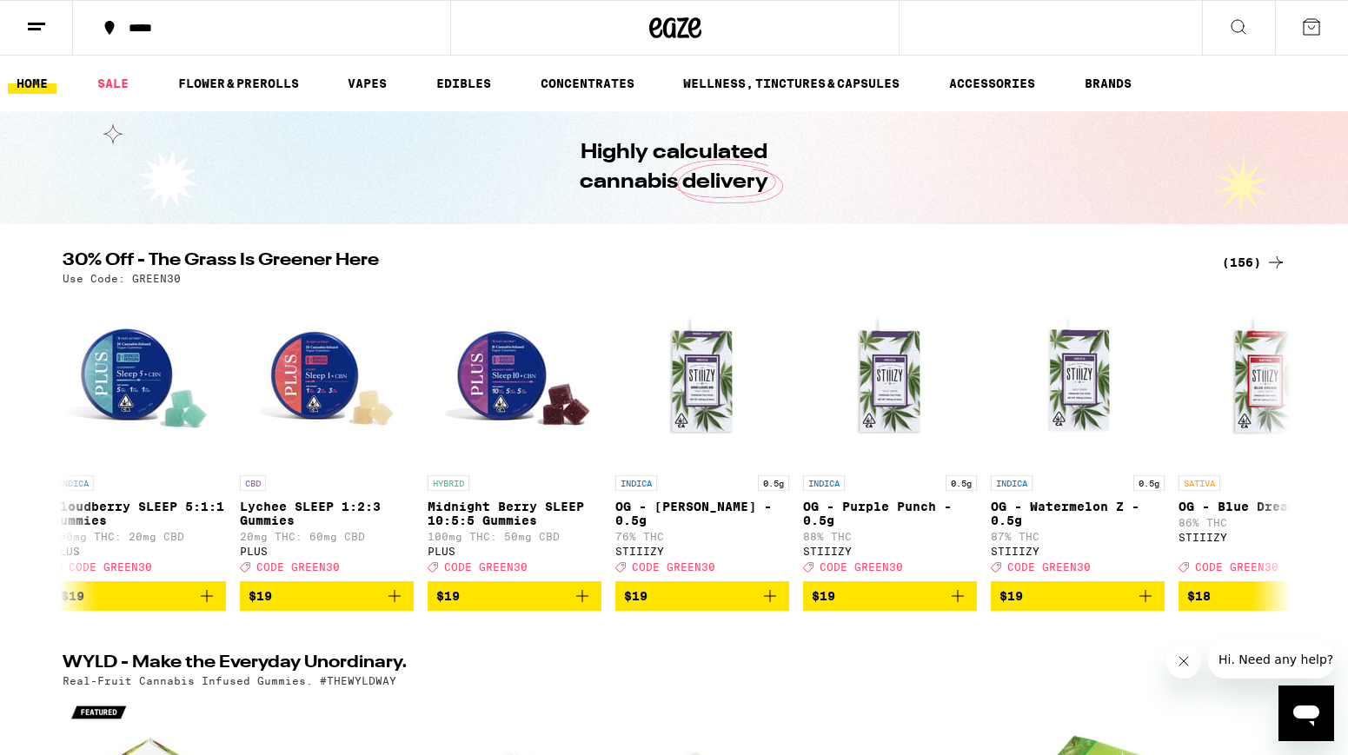
click at [46, 19] on icon at bounding box center [36, 27] width 21 height 21
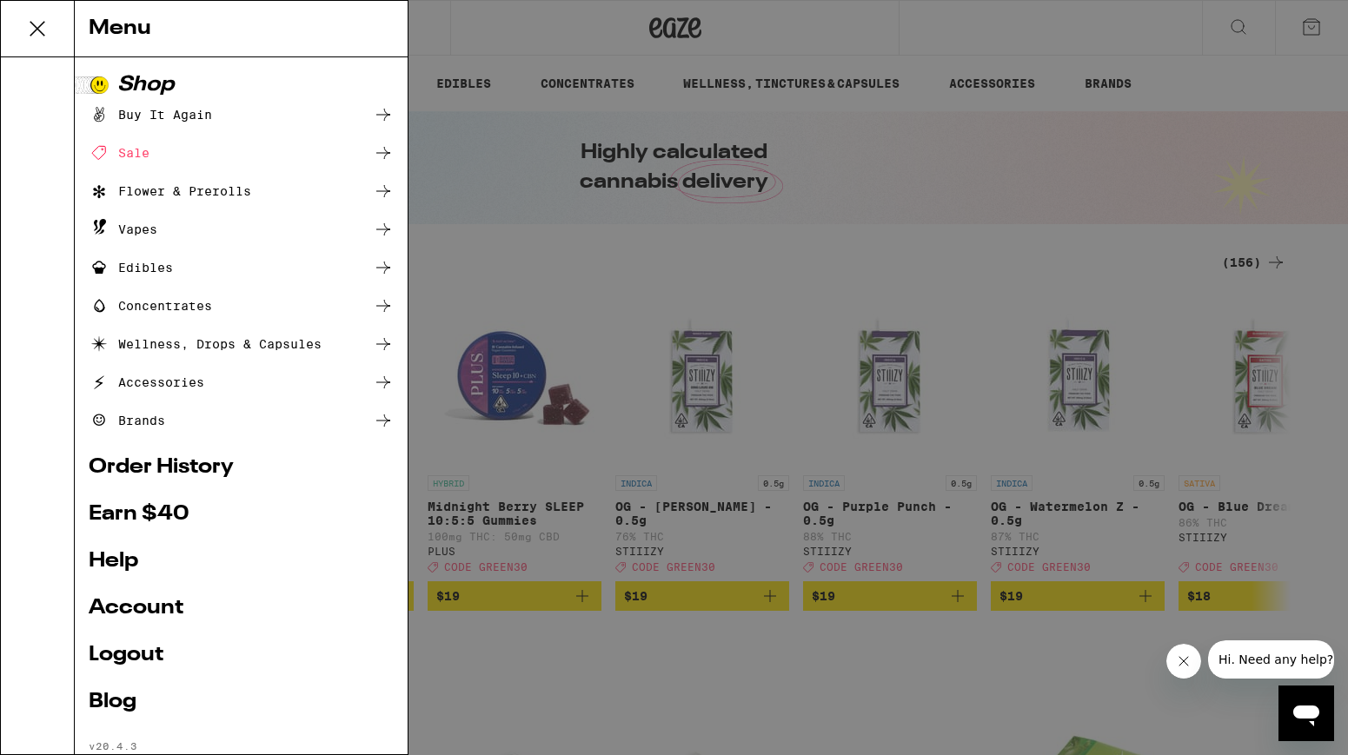
click at [159, 120] on div "Buy It Again" at bounding box center [150, 114] width 123 height 21
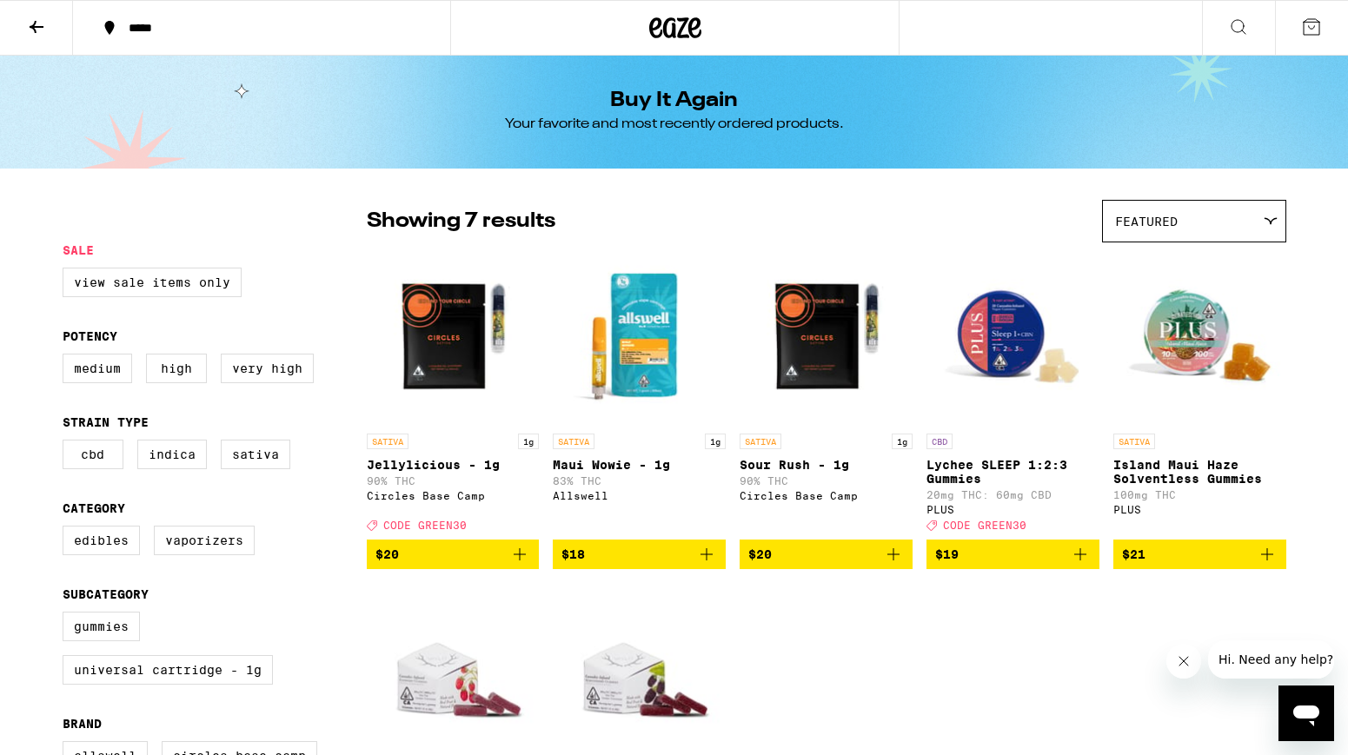
click at [43, 28] on icon at bounding box center [36, 27] width 21 height 21
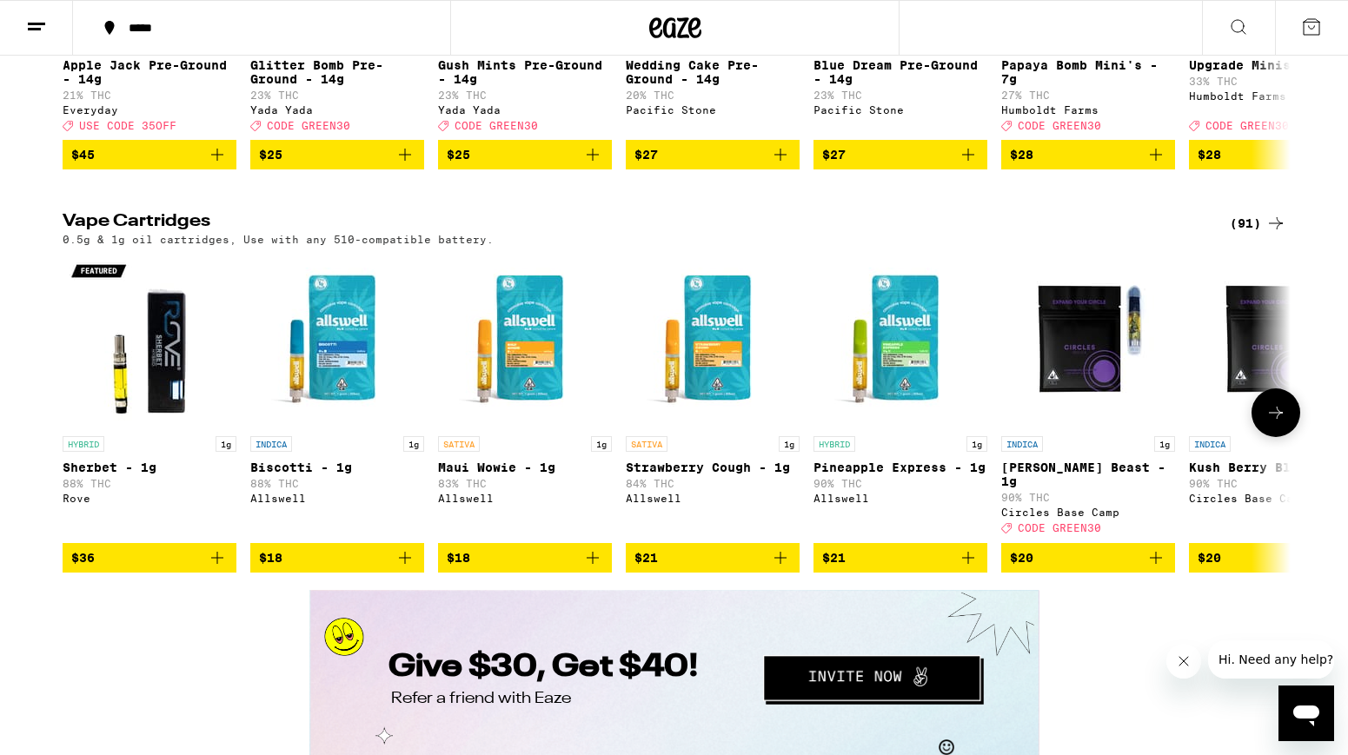
scroll to position [2810, 0]
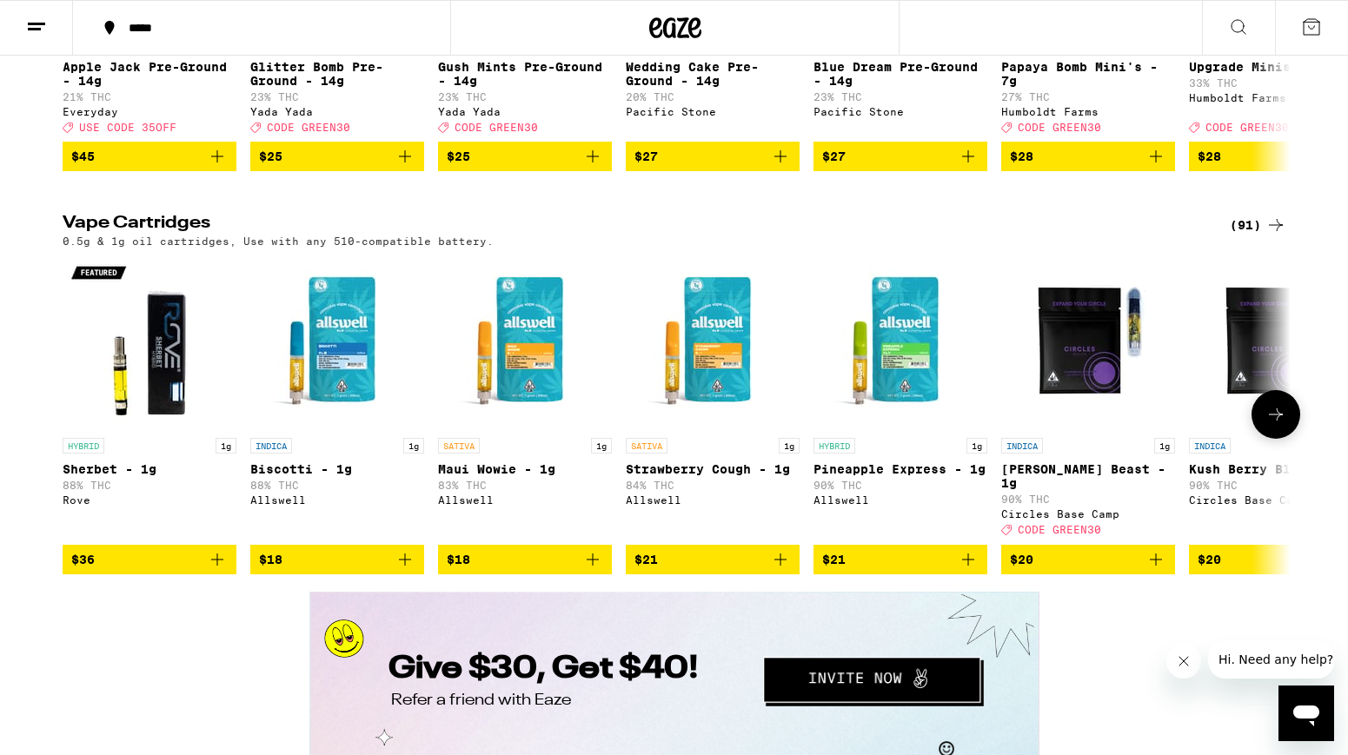
click at [404, 566] on icon "Add to bag" at bounding box center [405, 560] width 12 height 12
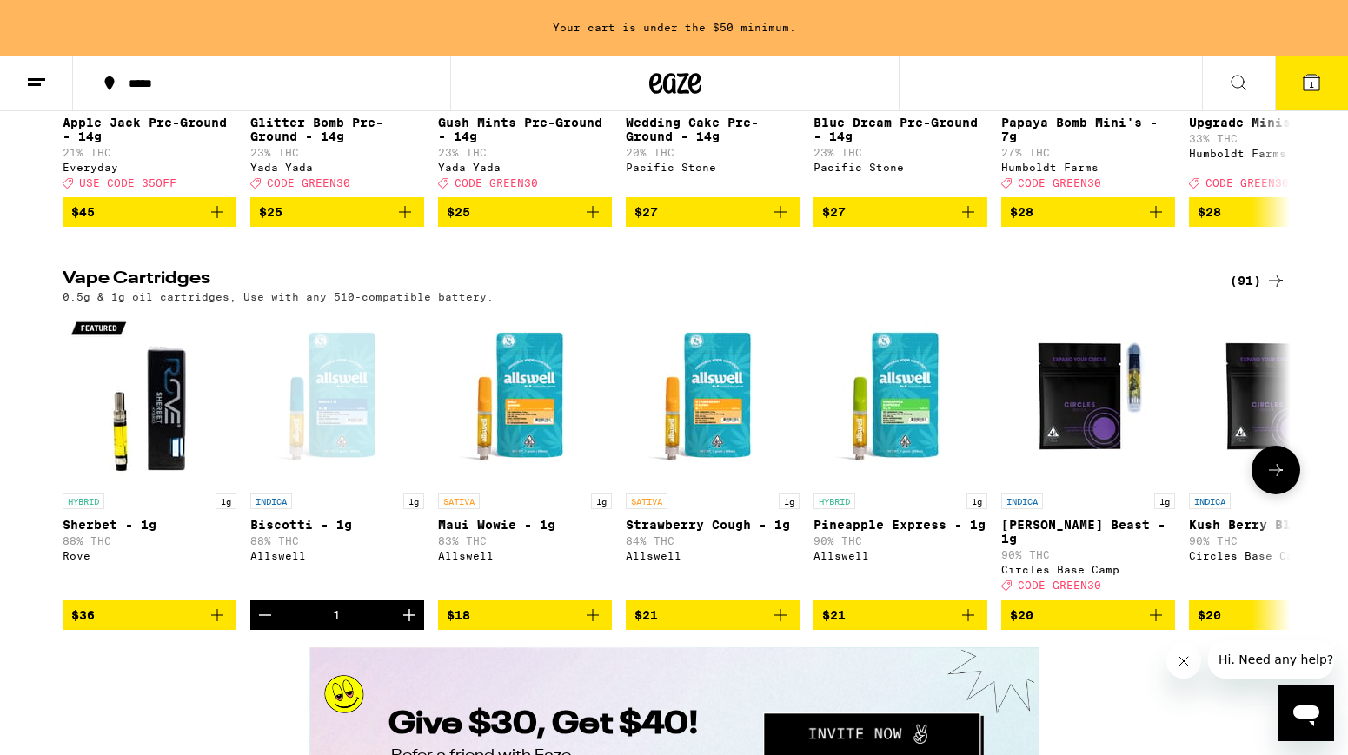
scroll to position [2866, 0]
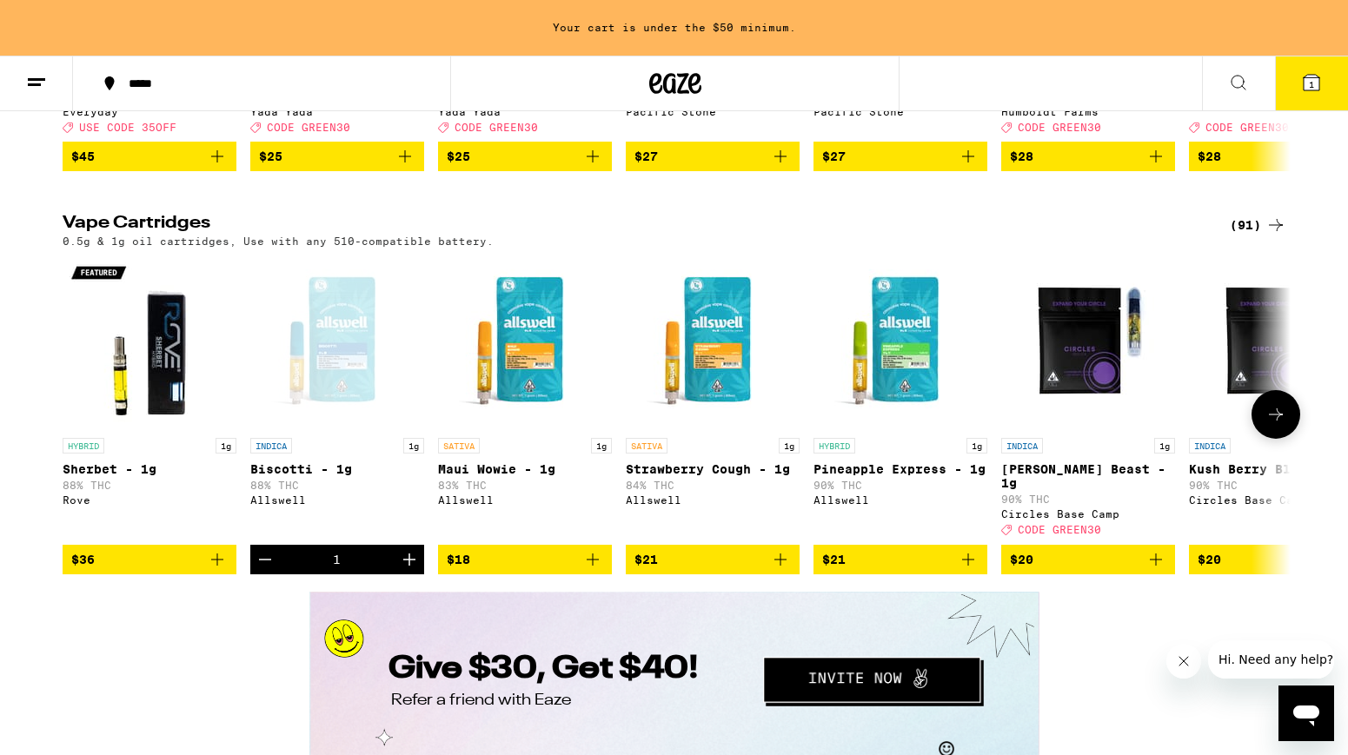
click at [590, 566] on icon "Add to bag" at bounding box center [593, 560] width 12 height 12
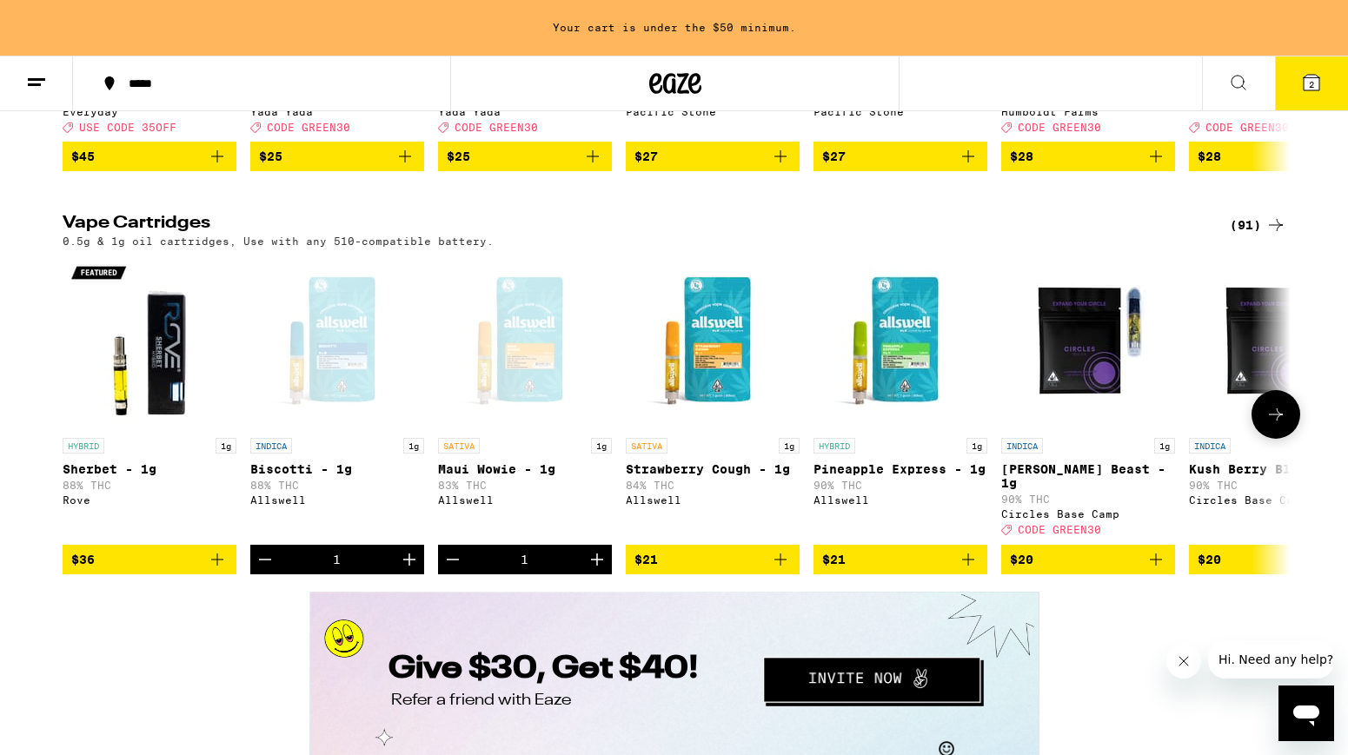
click at [967, 570] on icon "Add to bag" at bounding box center [968, 559] width 21 height 21
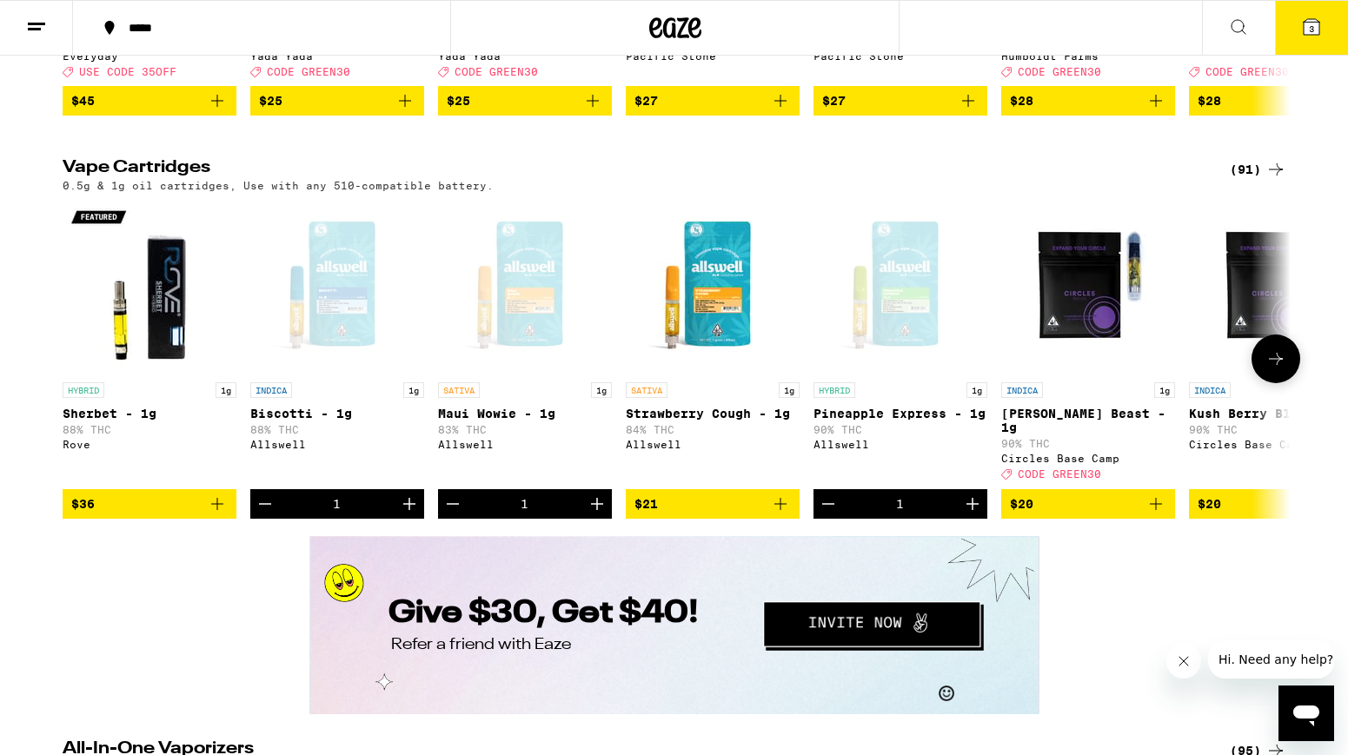
scroll to position [2810, 0]
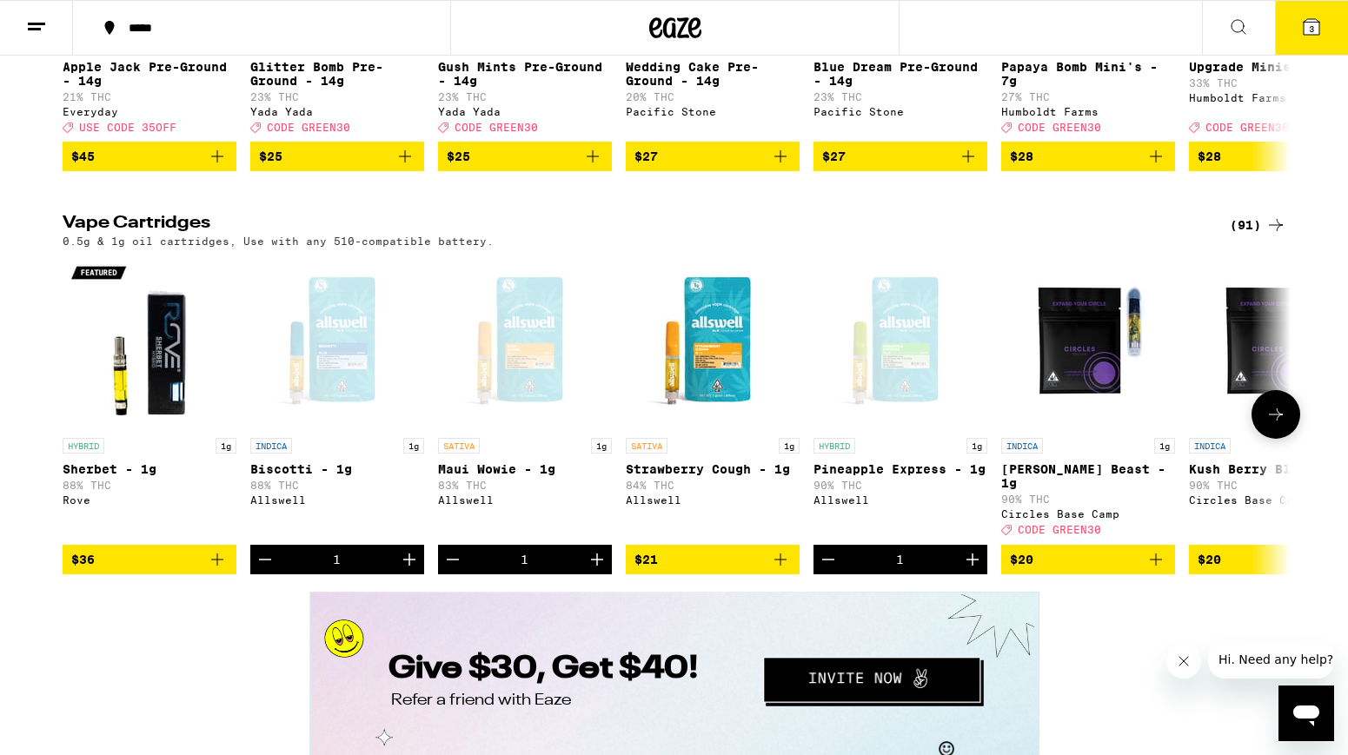
click at [822, 570] on icon "Decrement" at bounding box center [828, 559] width 21 height 21
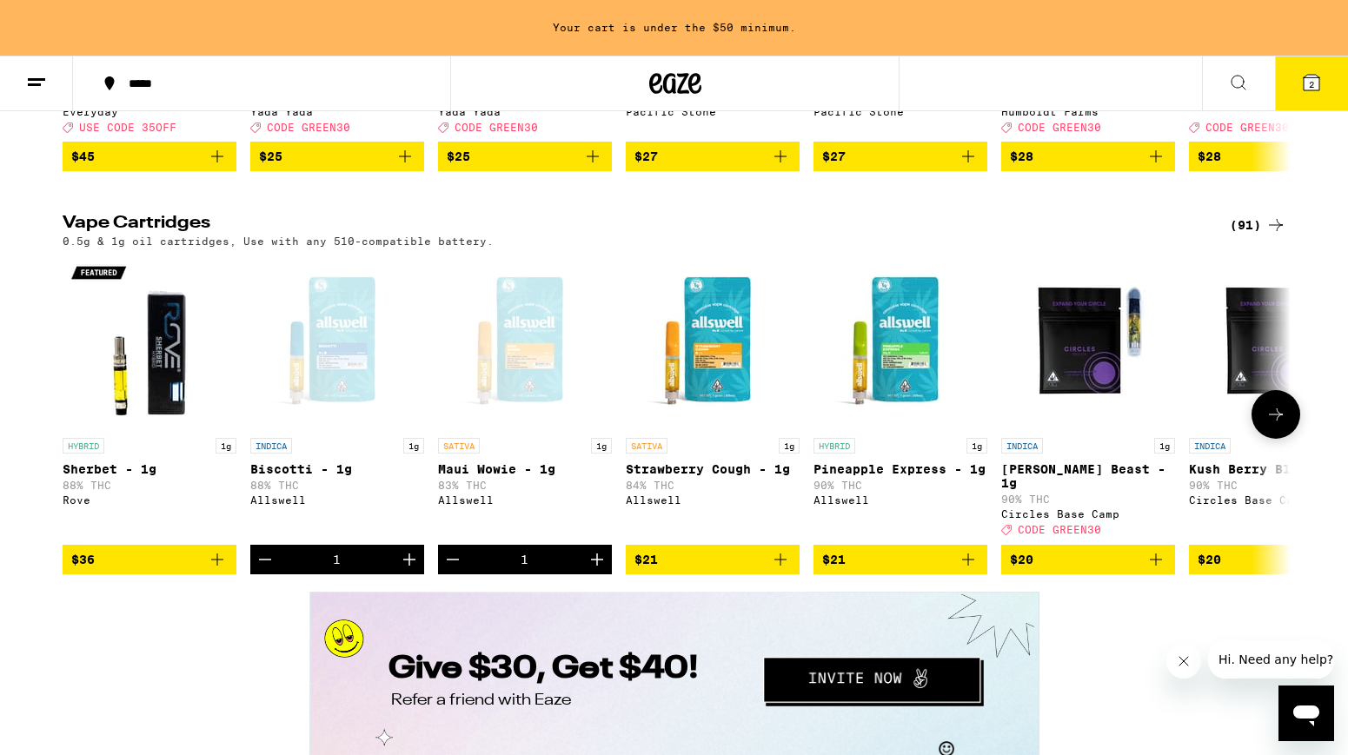
click at [595, 570] on icon "Increment" at bounding box center [597, 559] width 21 height 21
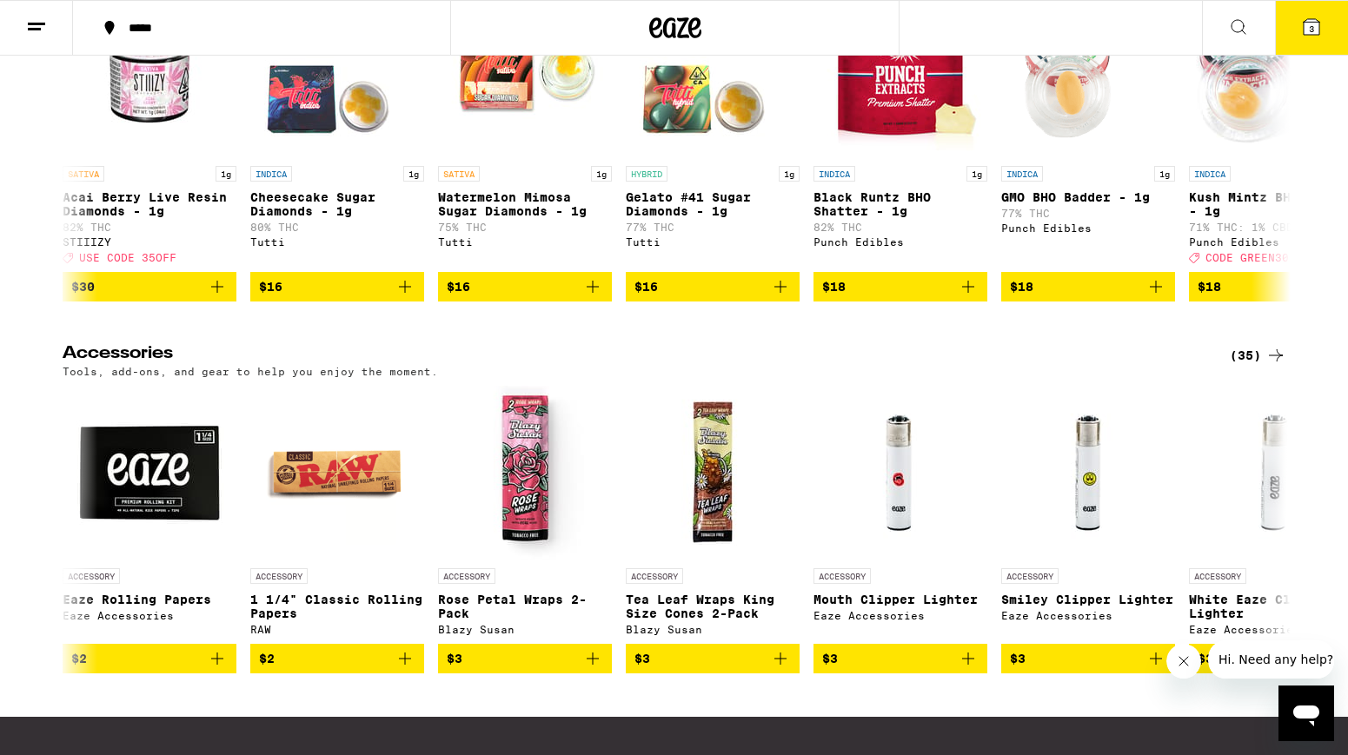
scroll to position [8492, 0]
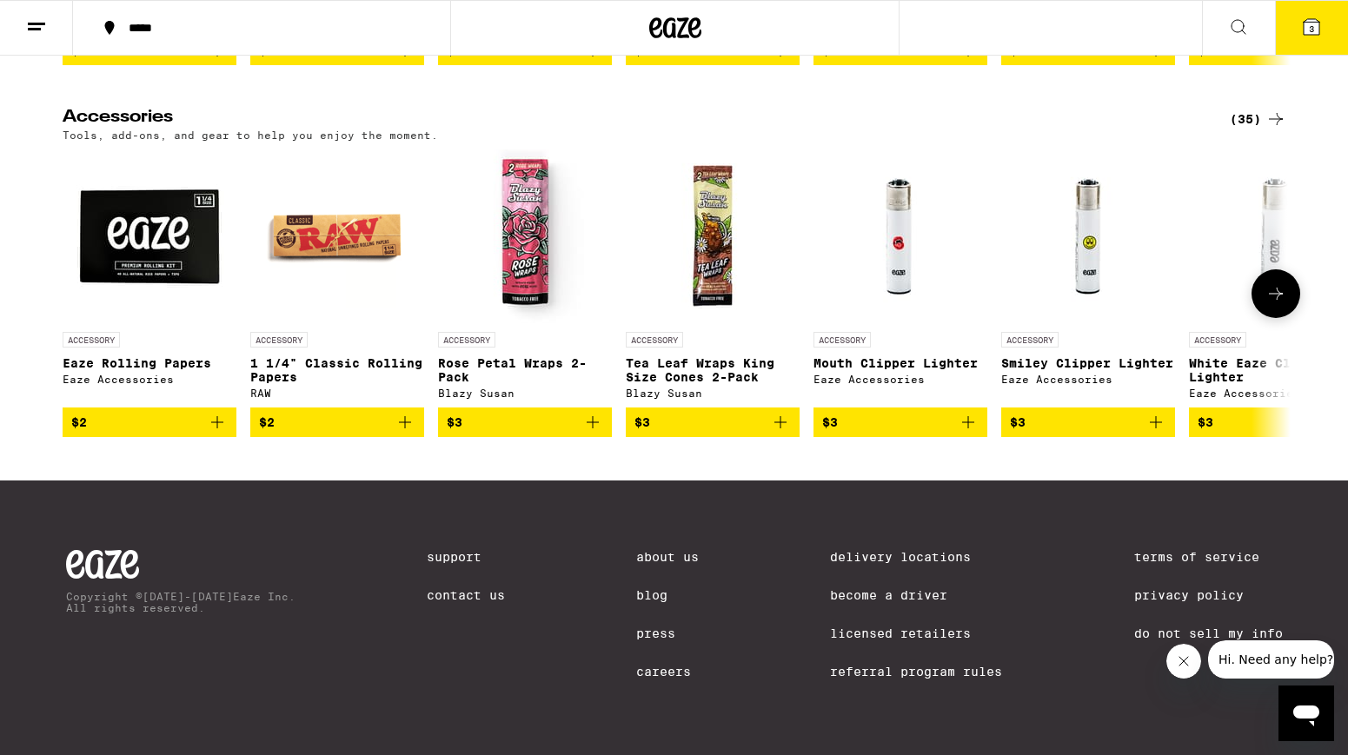
click at [1279, 288] on icon at bounding box center [1276, 294] width 14 height 12
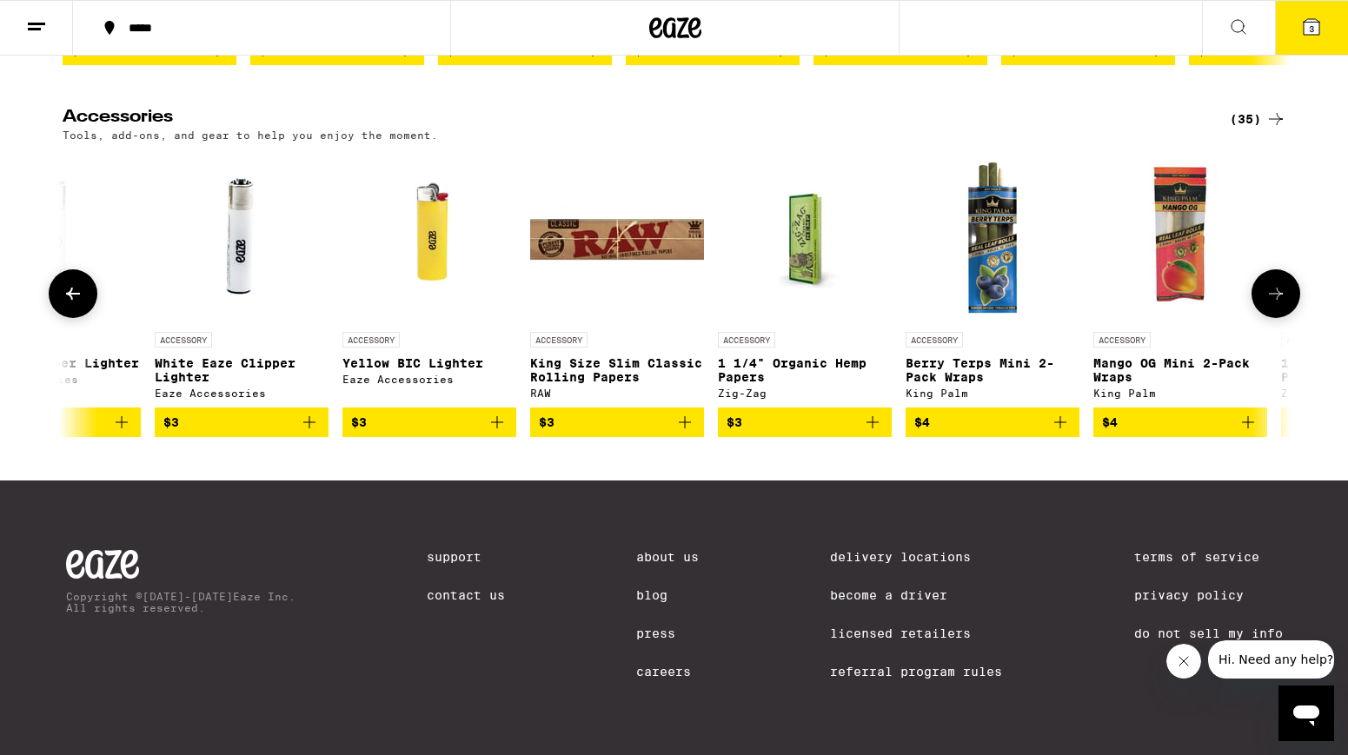
scroll to position [8435, 0]
click at [1283, 304] on icon at bounding box center [1276, 293] width 21 height 21
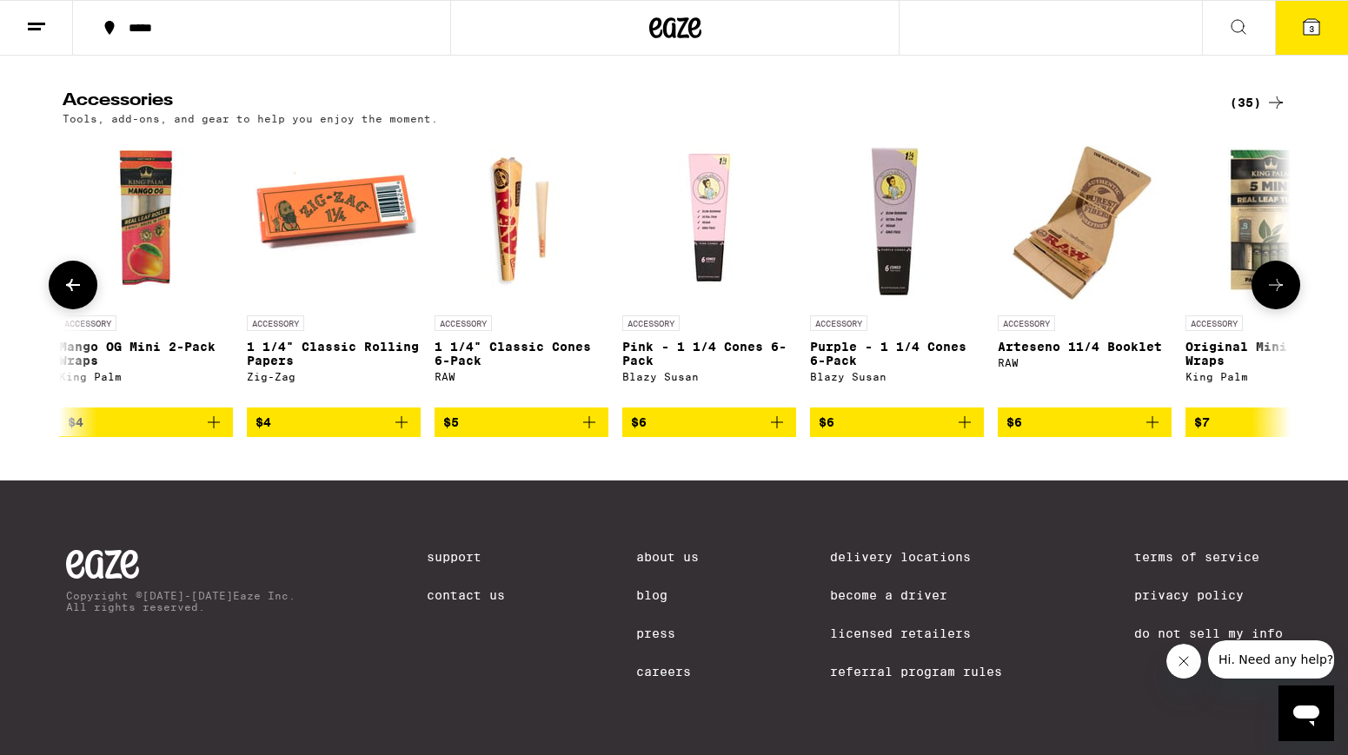
click at [1283, 309] on button at bounding box center [1276, 285] width 49 height 49
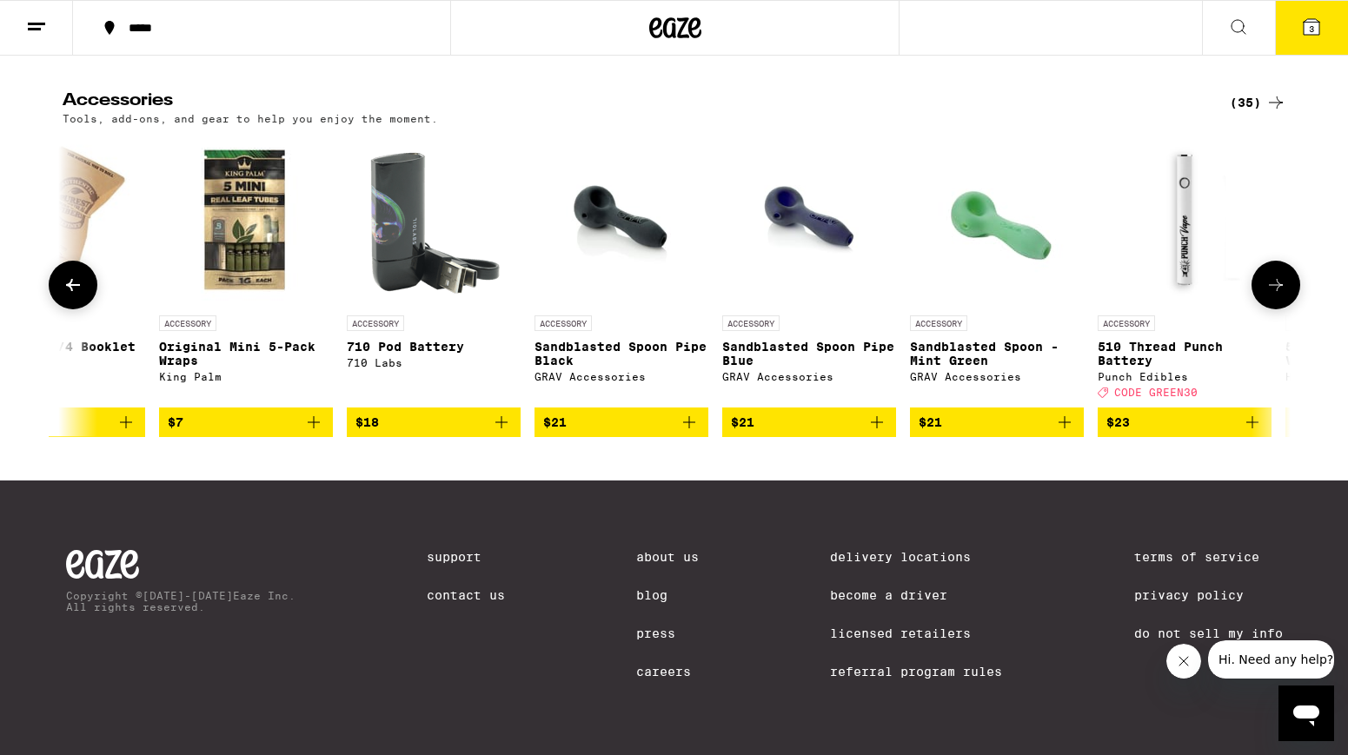
scroll to position [0, 3103]
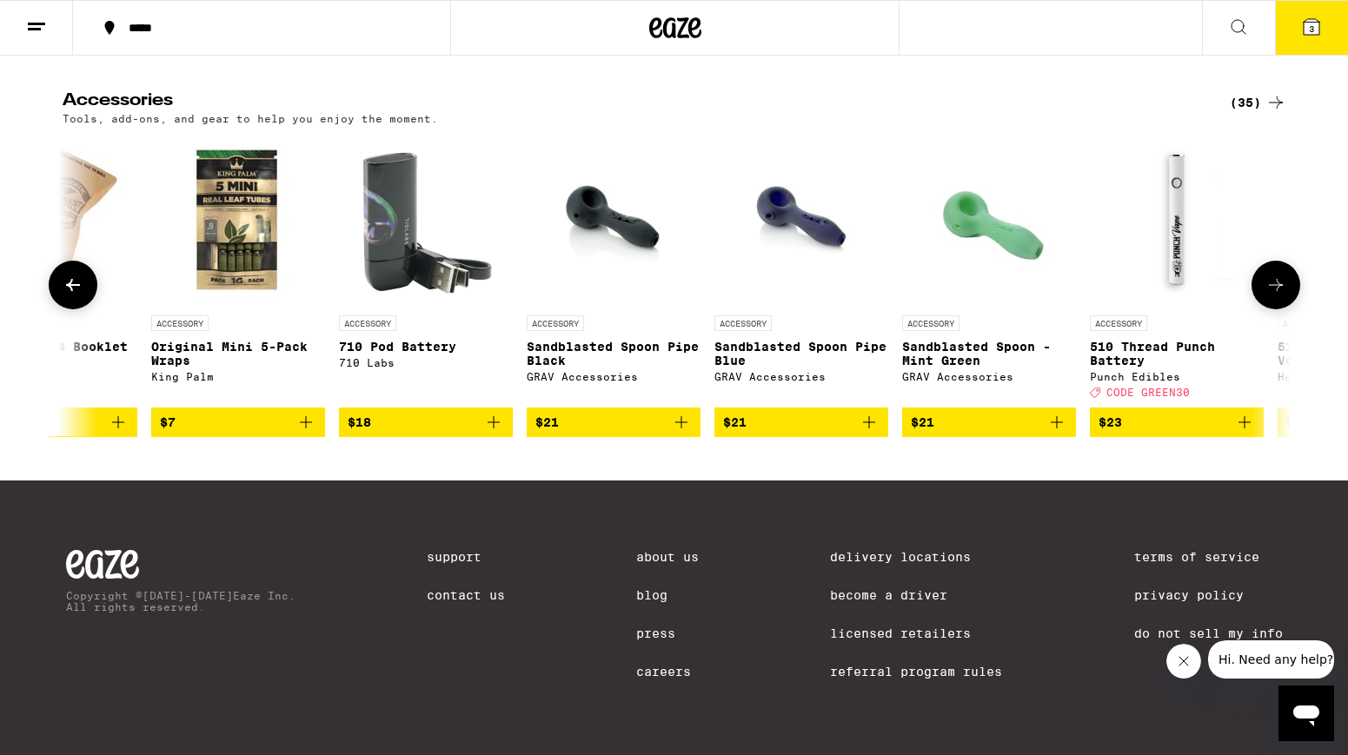
click at [1245, 433] on icon "Add to bag" at bounding box center [1244, 422] width 21 height 21
click at [1275, 296] on icon at bounding box center [1276, 285] width 21 height 21
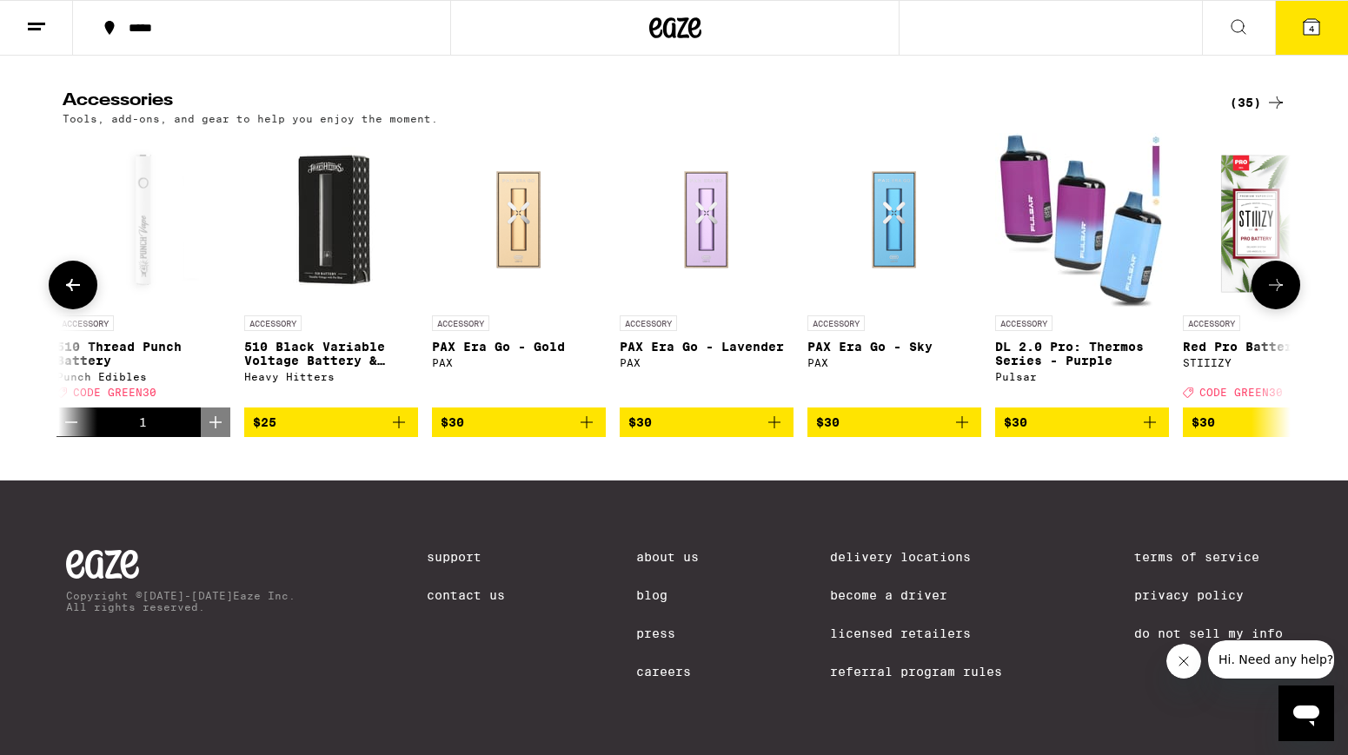
scroll to position [0, 4137]
click at [322, 284] on img "Open page for 510 Black Variable Voltage Battery & Charger from Heavy Hitters" at bounding box center [330, 220] width 174 height 174
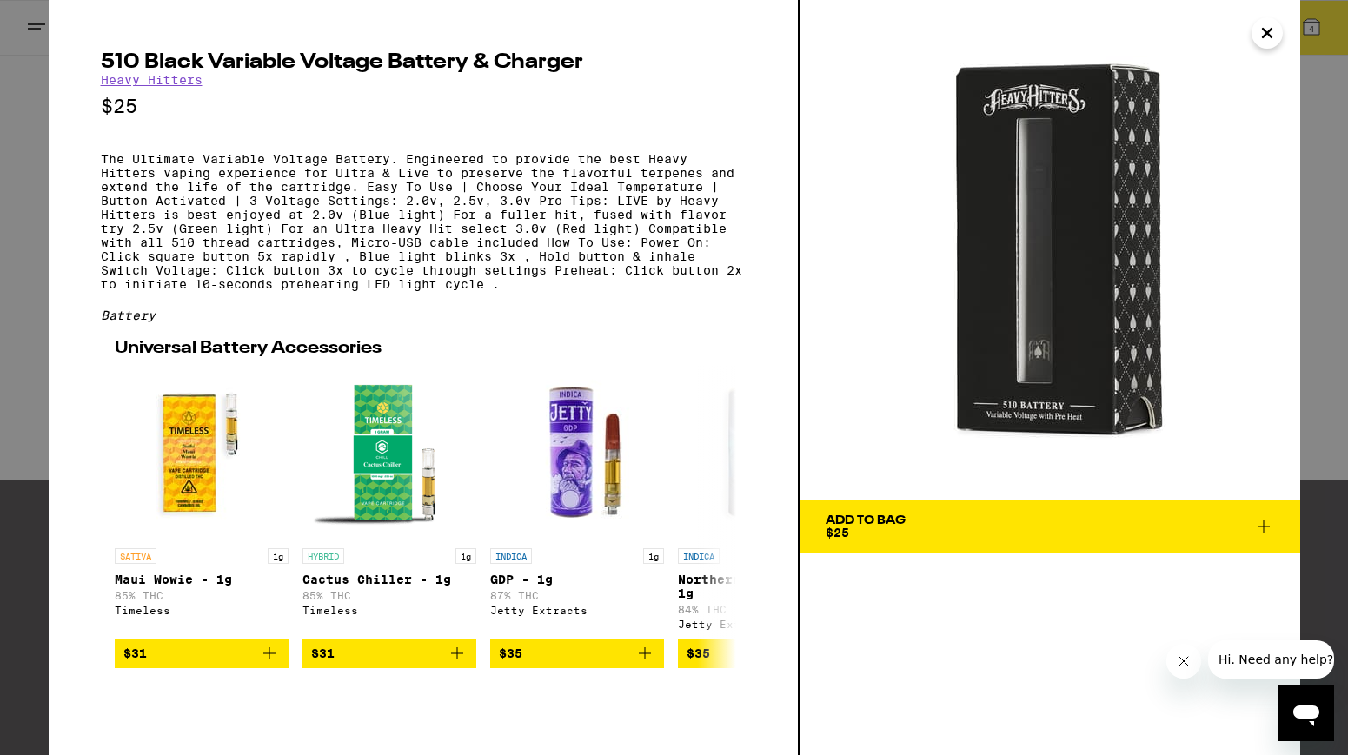
click at [1261, 39] on icon "Close" at bounding box center [1267, 33] width 21 height 26
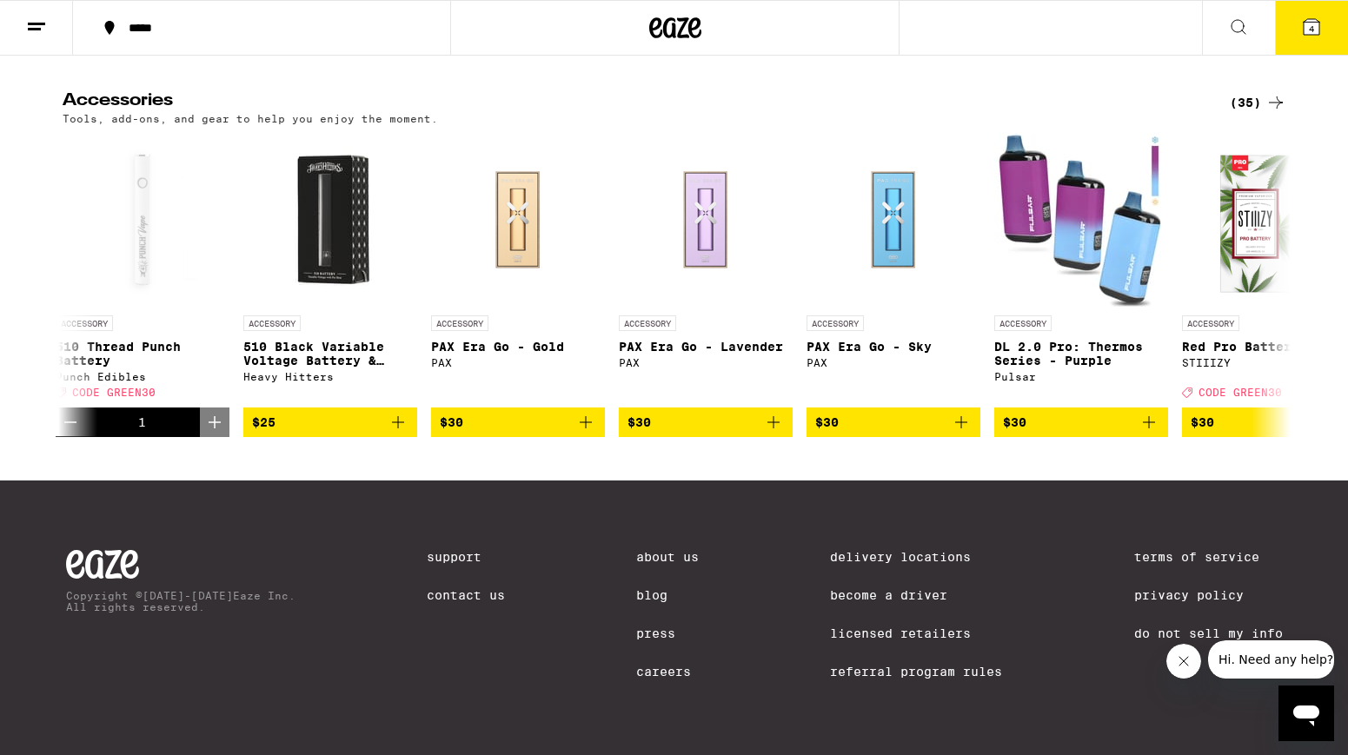
click at [1311, 28] on span "4" at bounding box center [1311, 28] width 5 height 10
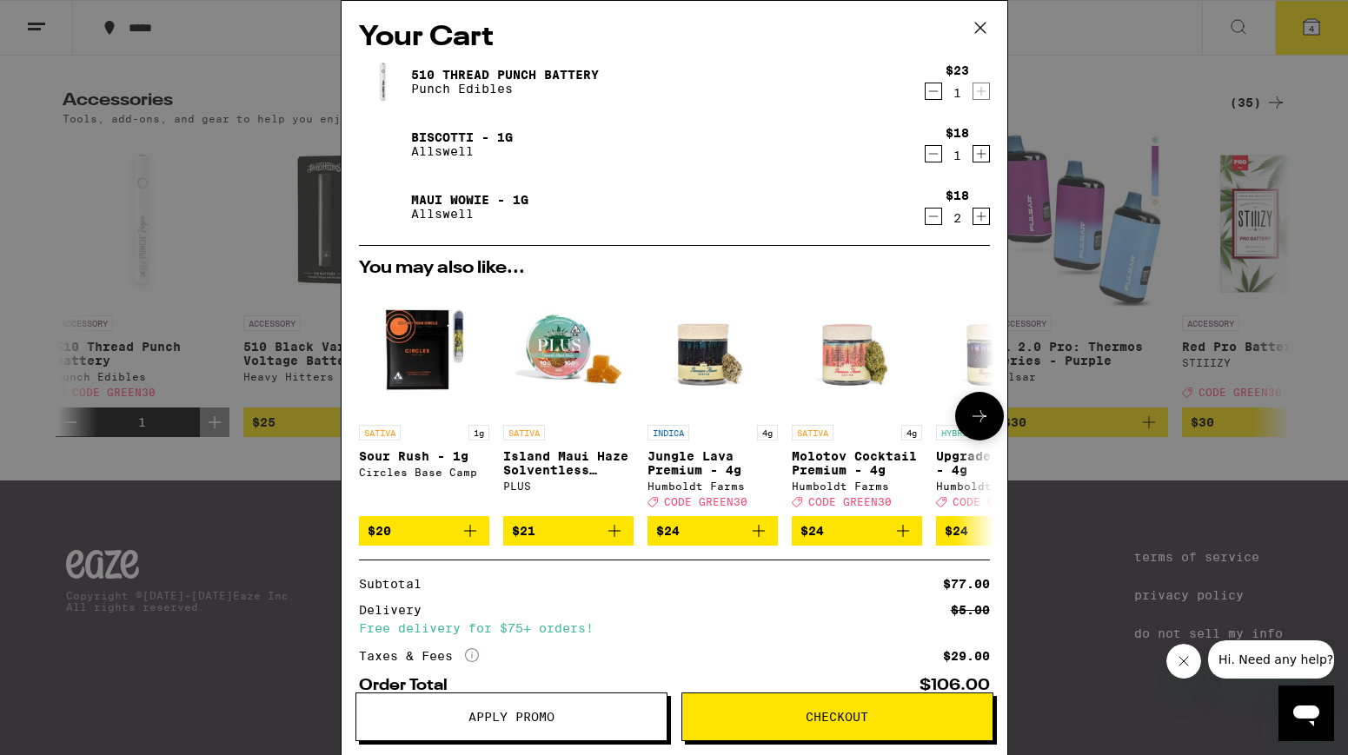
scroll to position [109, 0]
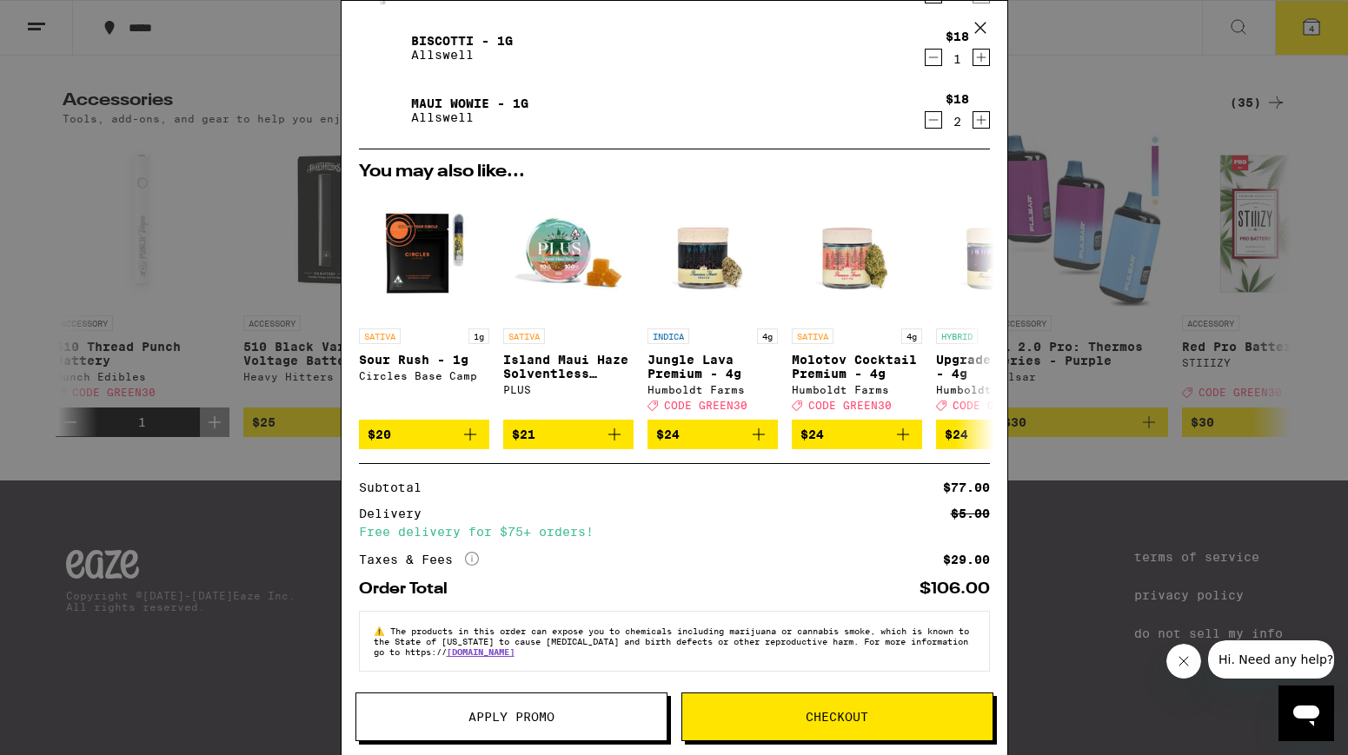
click at [816, 711] on span "Checkout" at bounding box center [837, 717] width 63 height 12
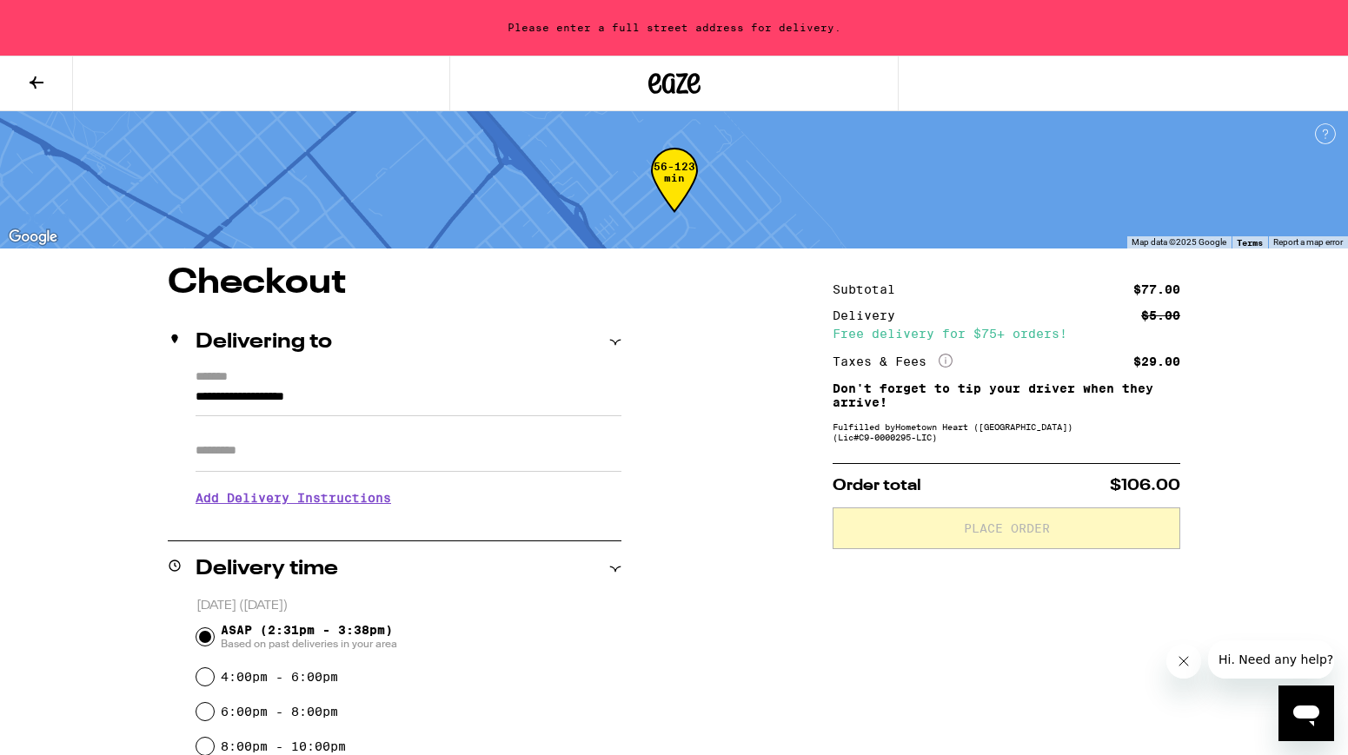
click at [229, 399] on input "**********" at bounding box center [409, 402] width 426 height 30
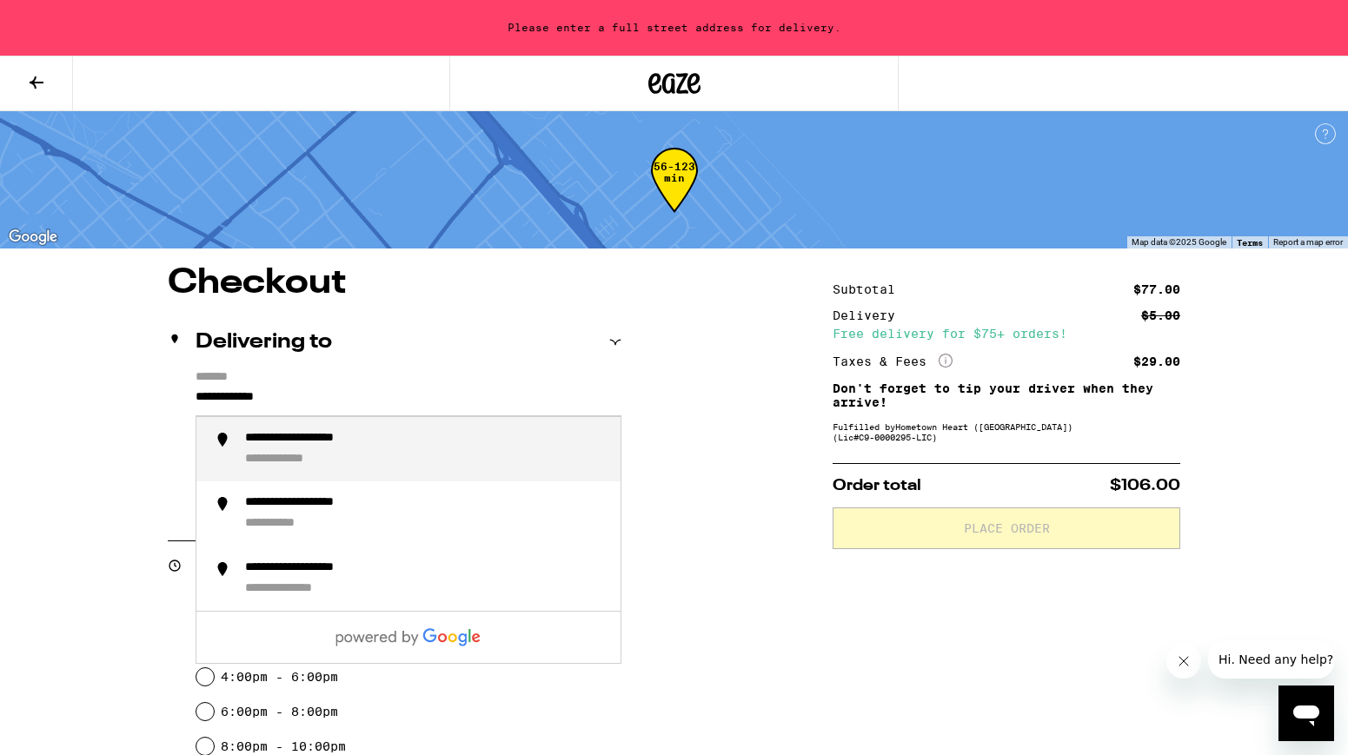
click at [301, 444] on div "**********" at bounding box center [323, 439] width 157 height 17
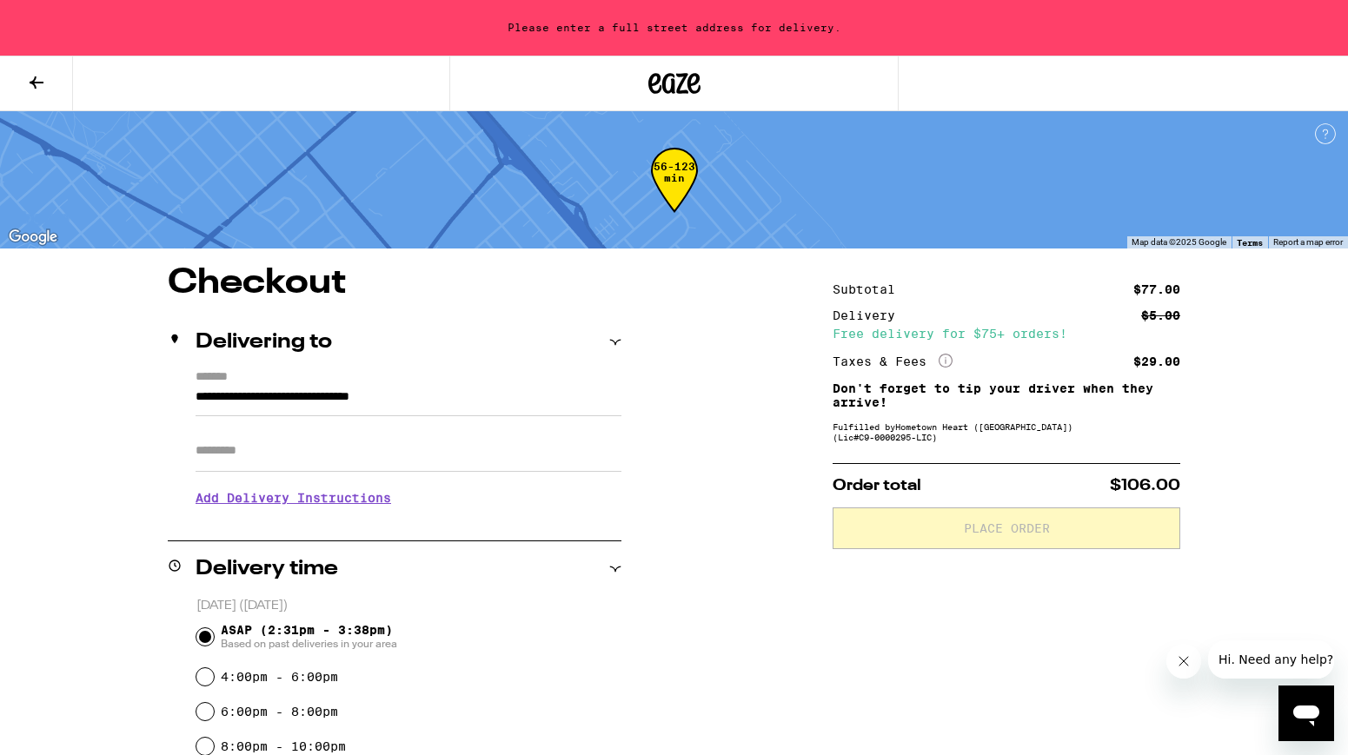
type input "**********"
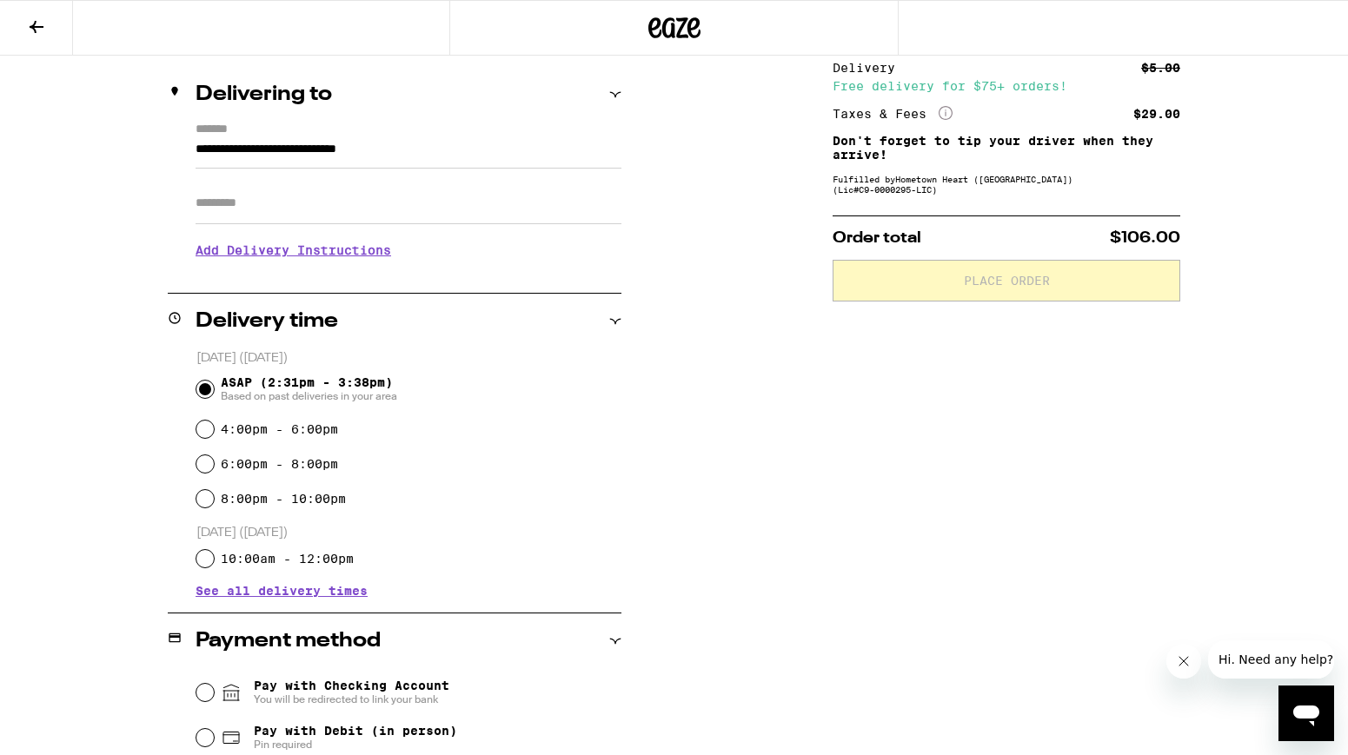
scroll to position [74, 0]
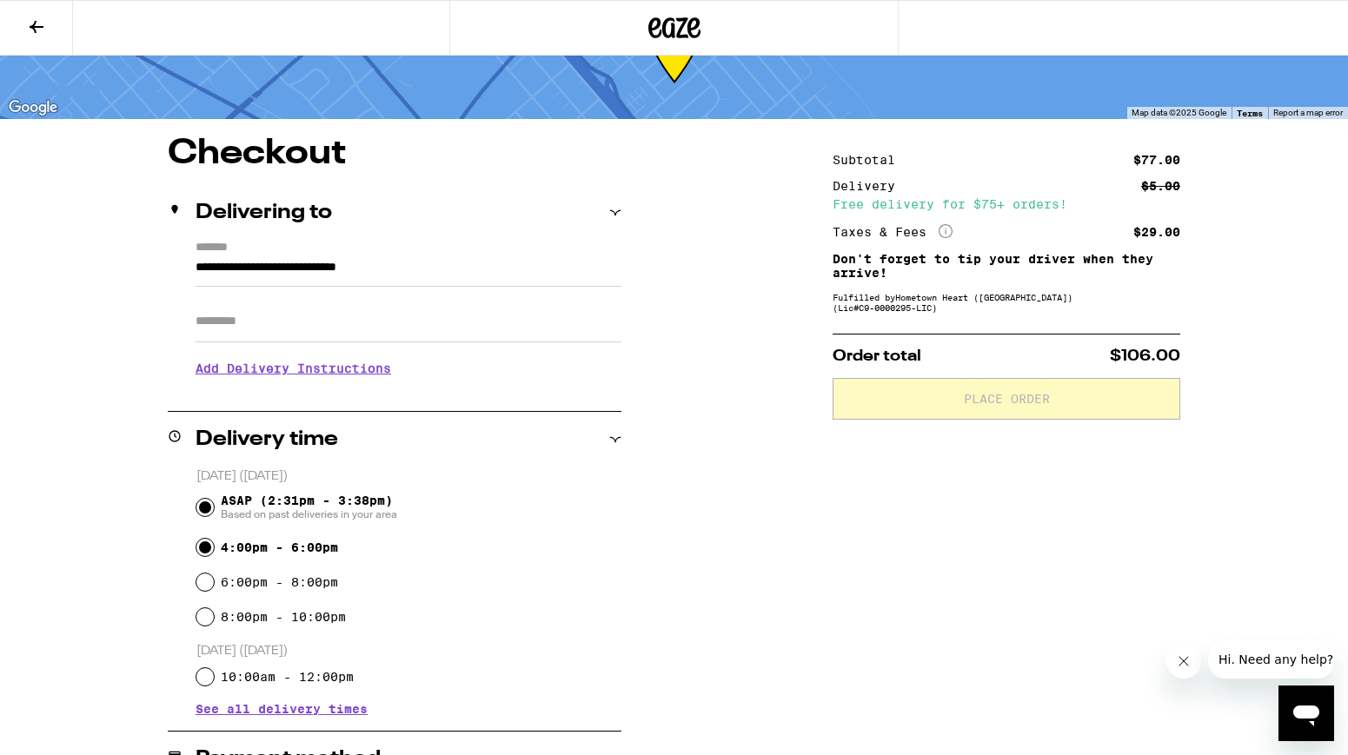
click at [209, 549] on input "4:00pm - 6:00pm" at bounding box center [204, 547] width 17 height 17
radio input "true"
click at [124, 515] on div "**********" at bounding box center [675, 657] width 1252 height 1043
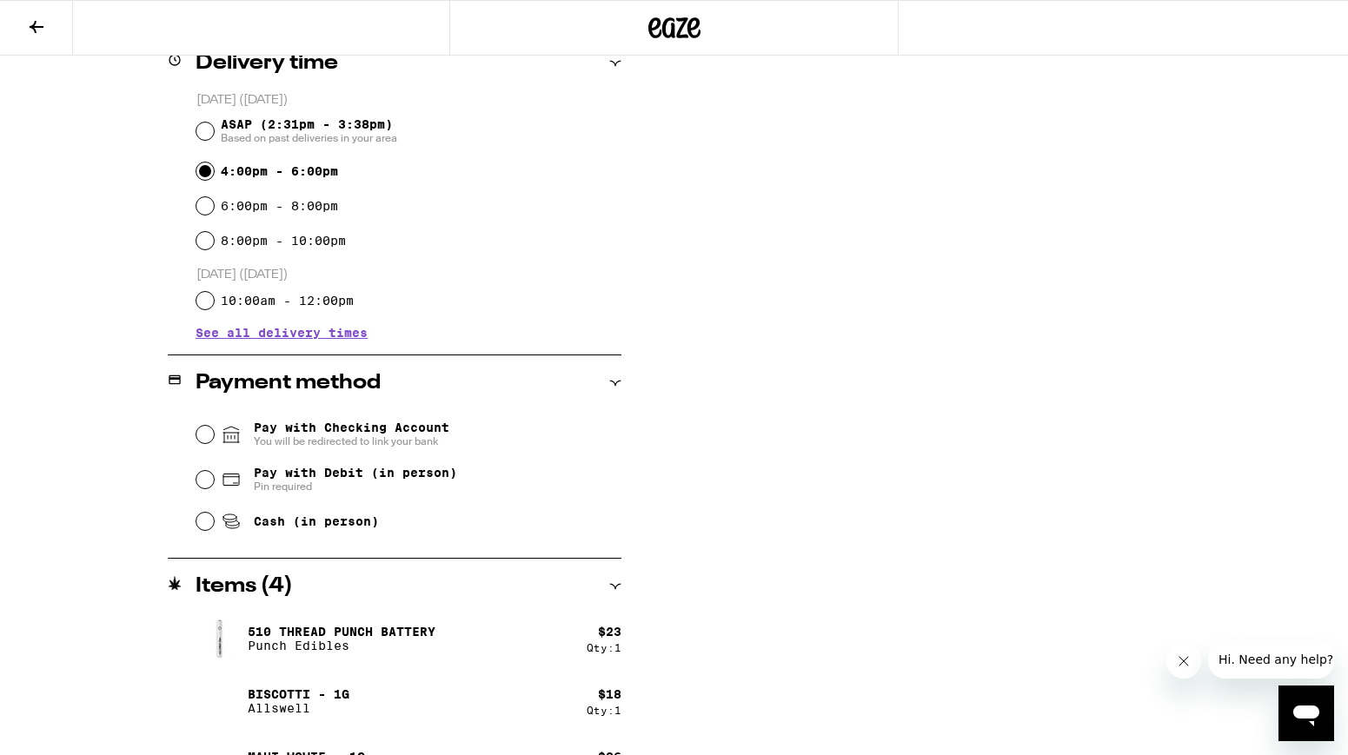
scroll to position [468, 0]
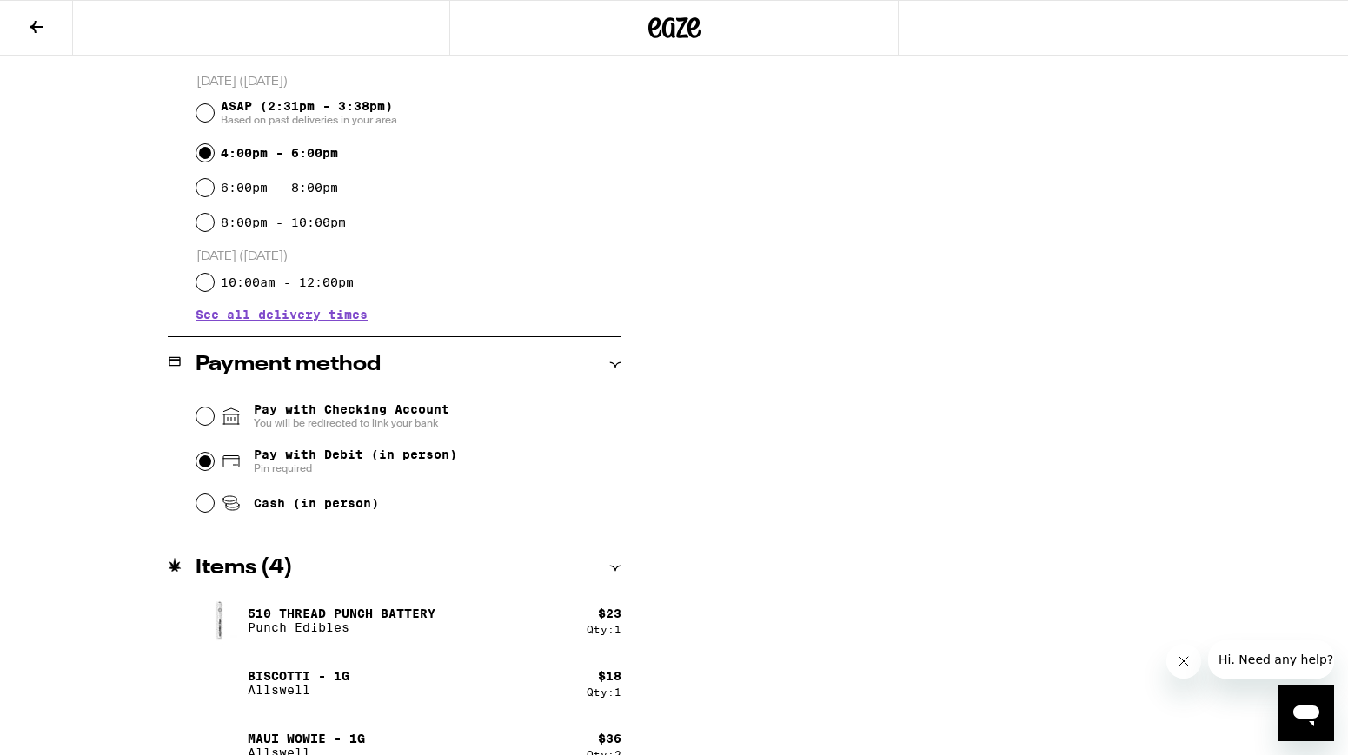
click at [206, 462] on input "Pay with Debit (in person) Pin required" at bounding box center [204, 461] width 17 height 17
radio input "true"
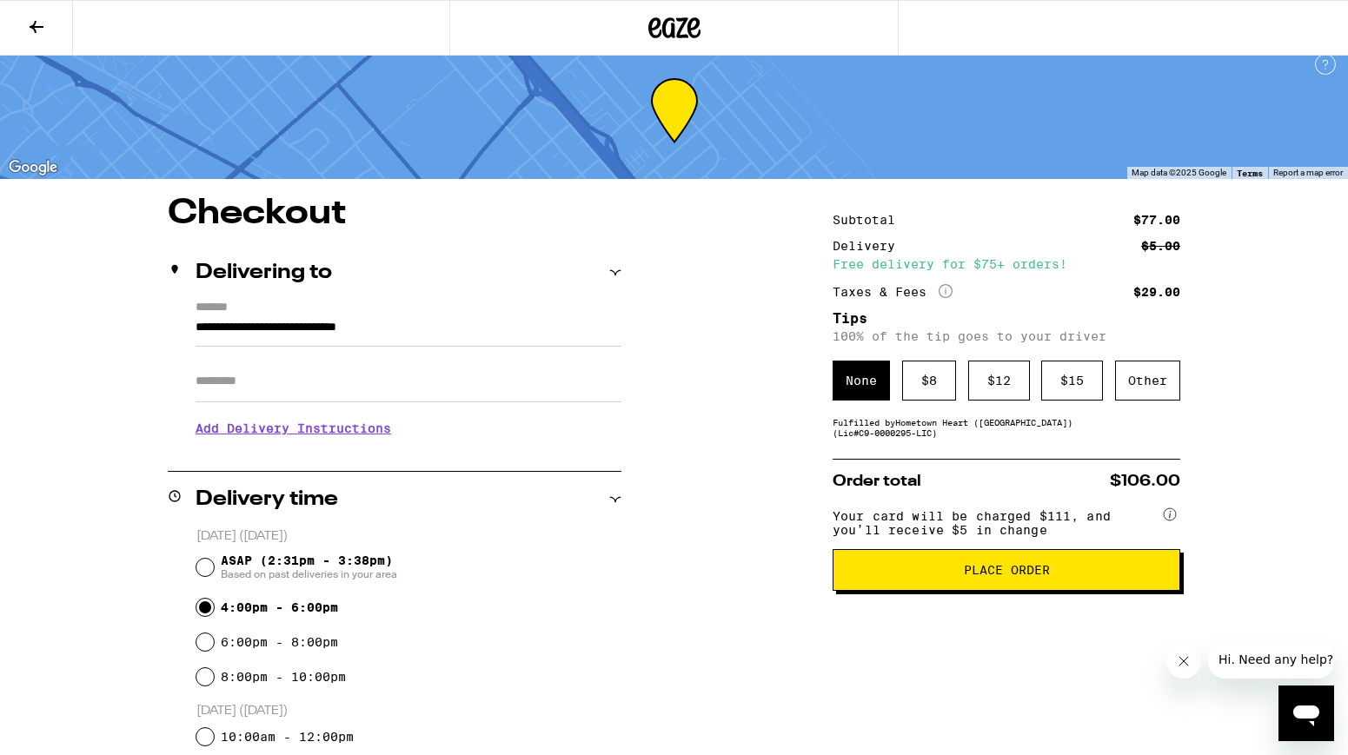
scroll to position [0, 0]
